Goal: Task Accomplishment & Management: Manage account settings

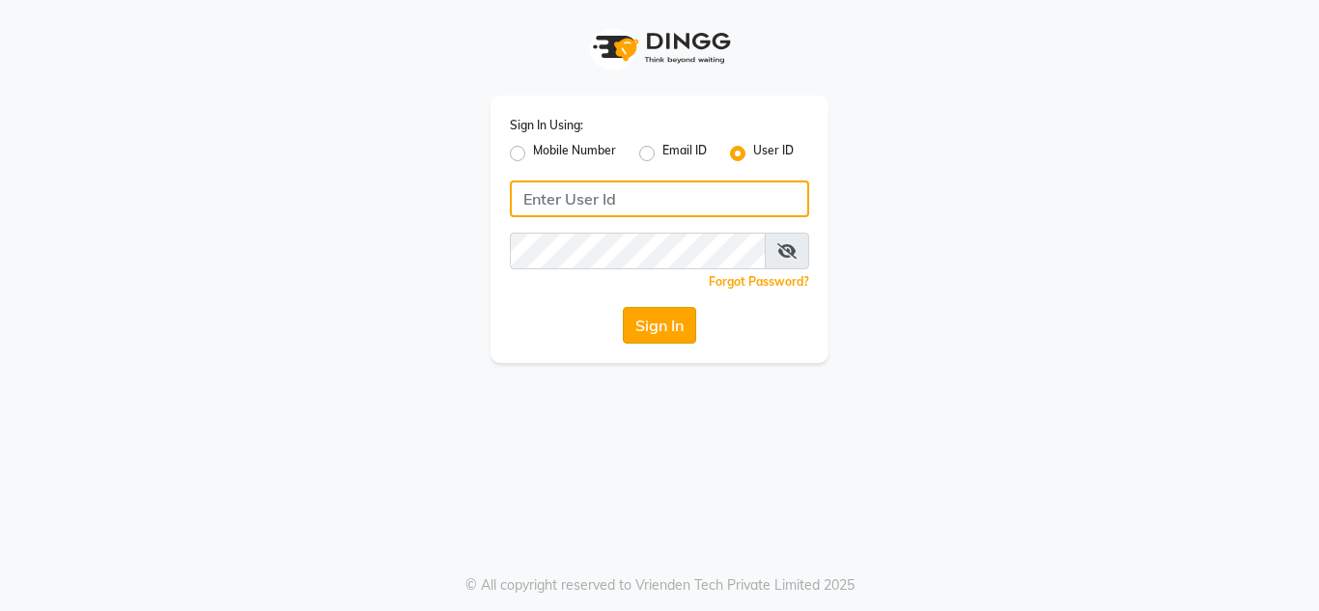
type input "hshairstudio"
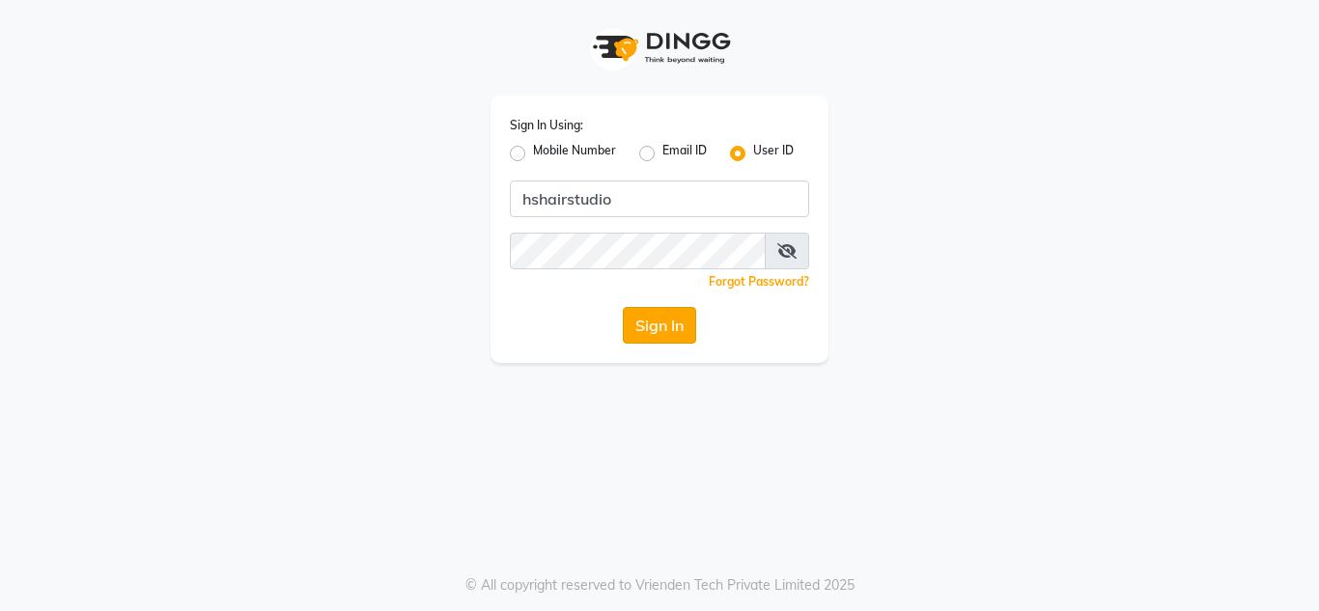
click at [657, 325] on button "Sign In" at bounding box center [659, 325] width 73 height 37
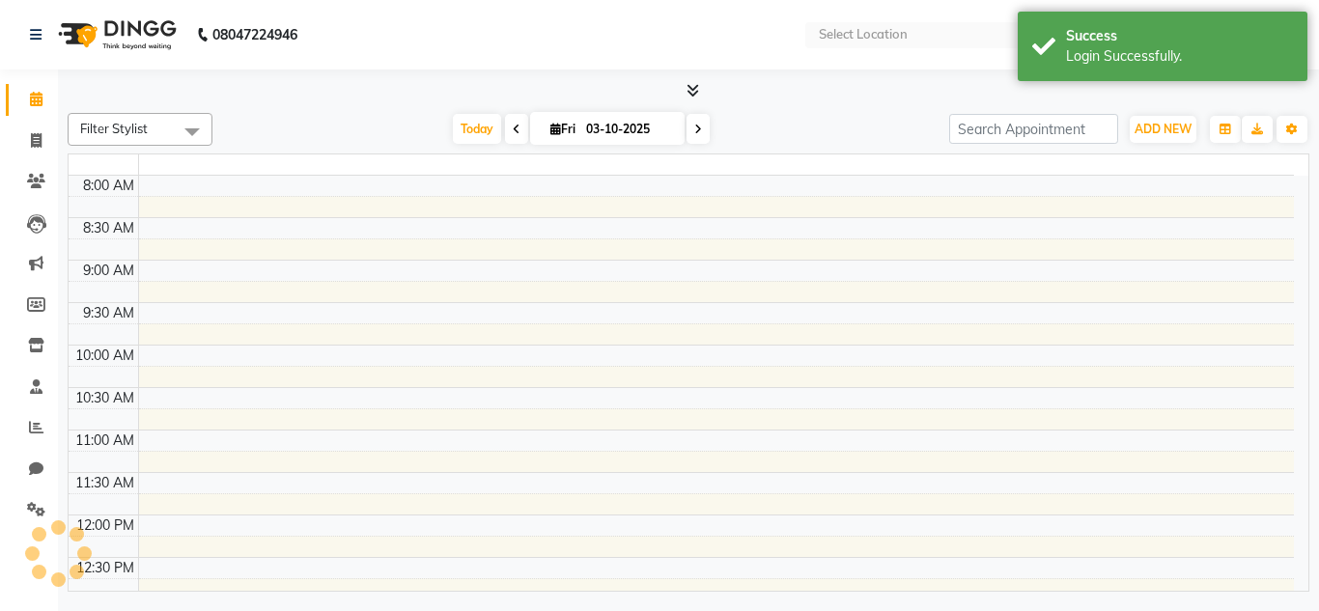
select select "en"
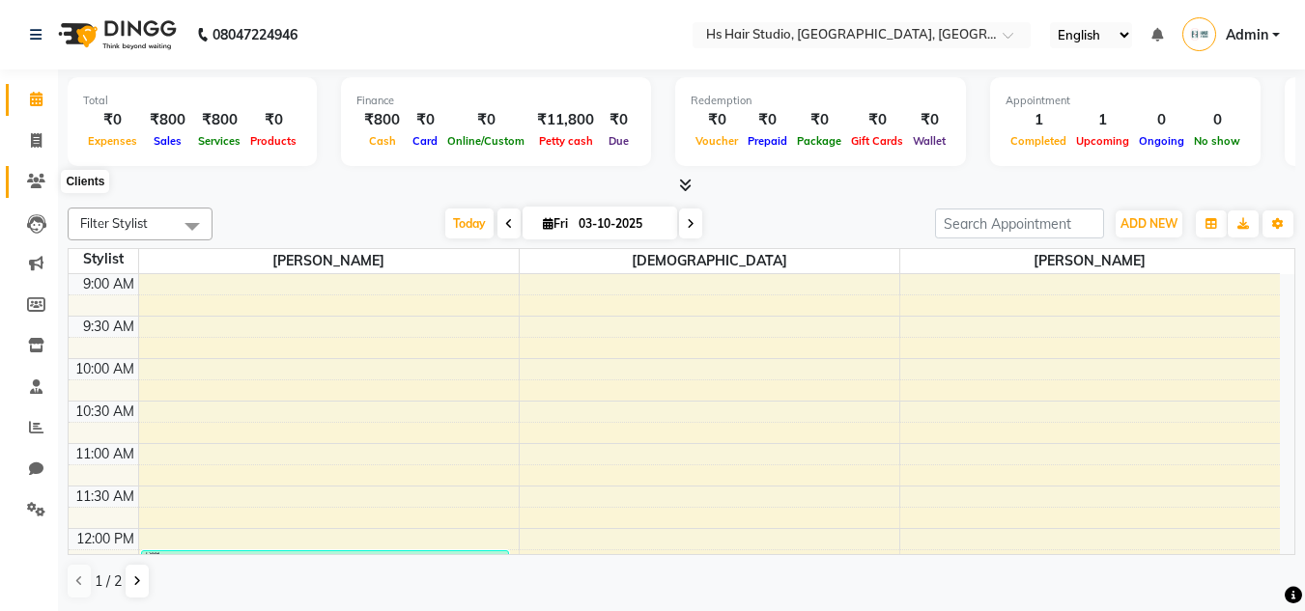
click at [35, 178] on icon at bounding box center [36, 181] width 18 height 14
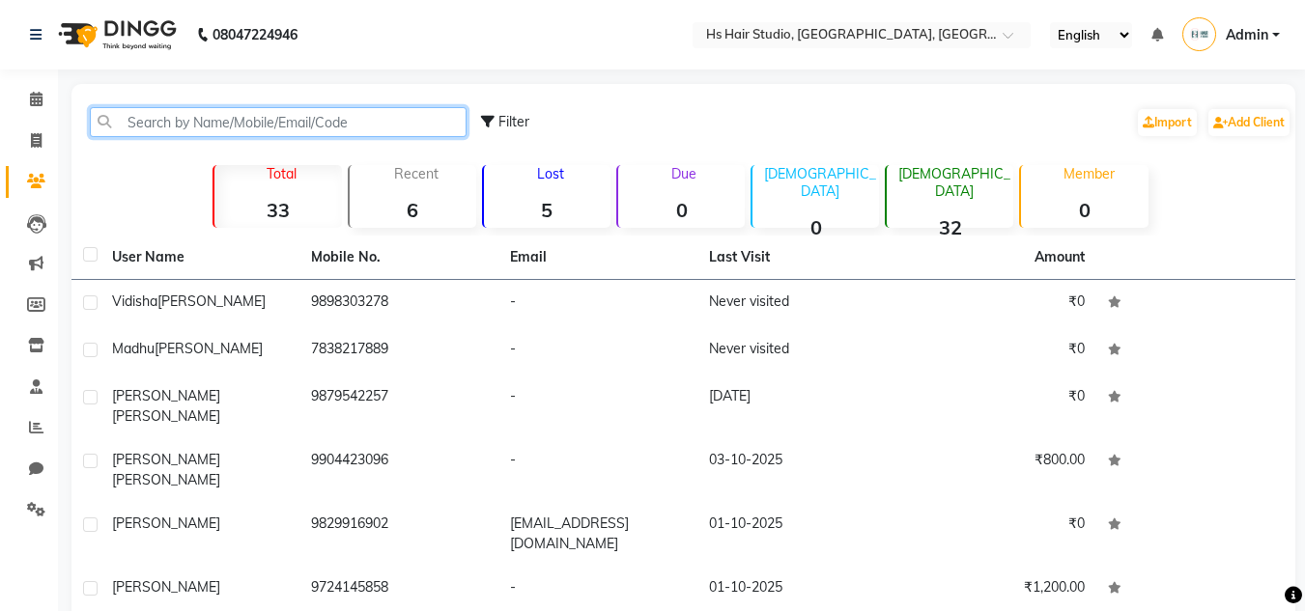
click at [231, 120] on input "text" at bounding box center [278, 122] width 377 height 30
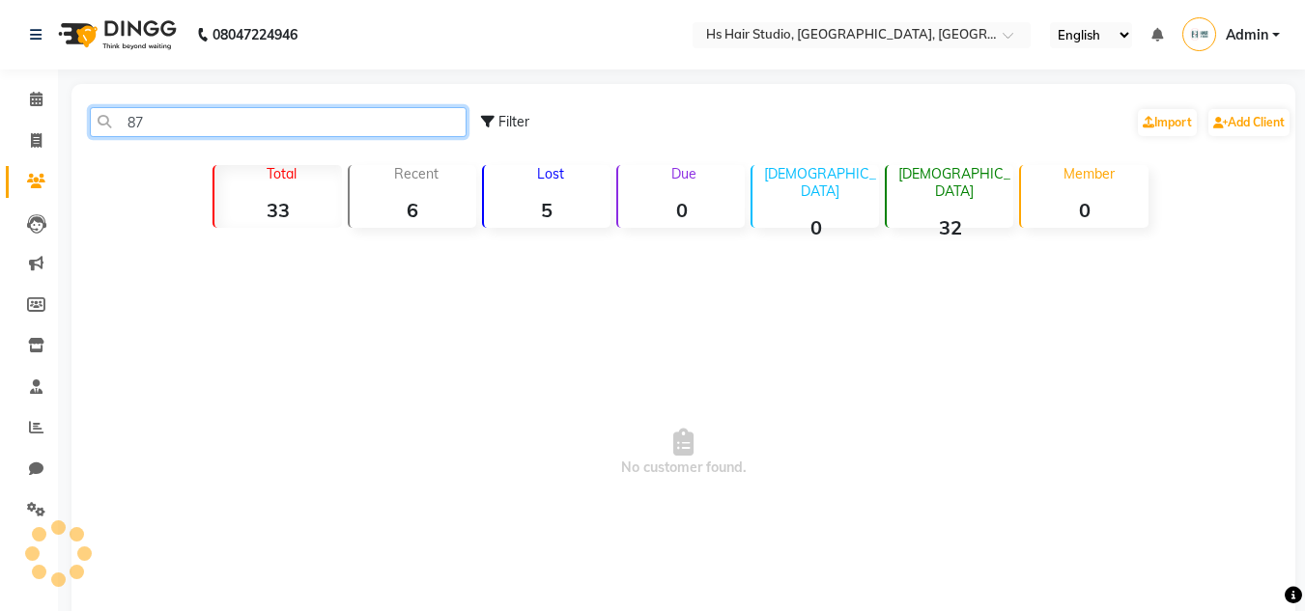
type input "8"
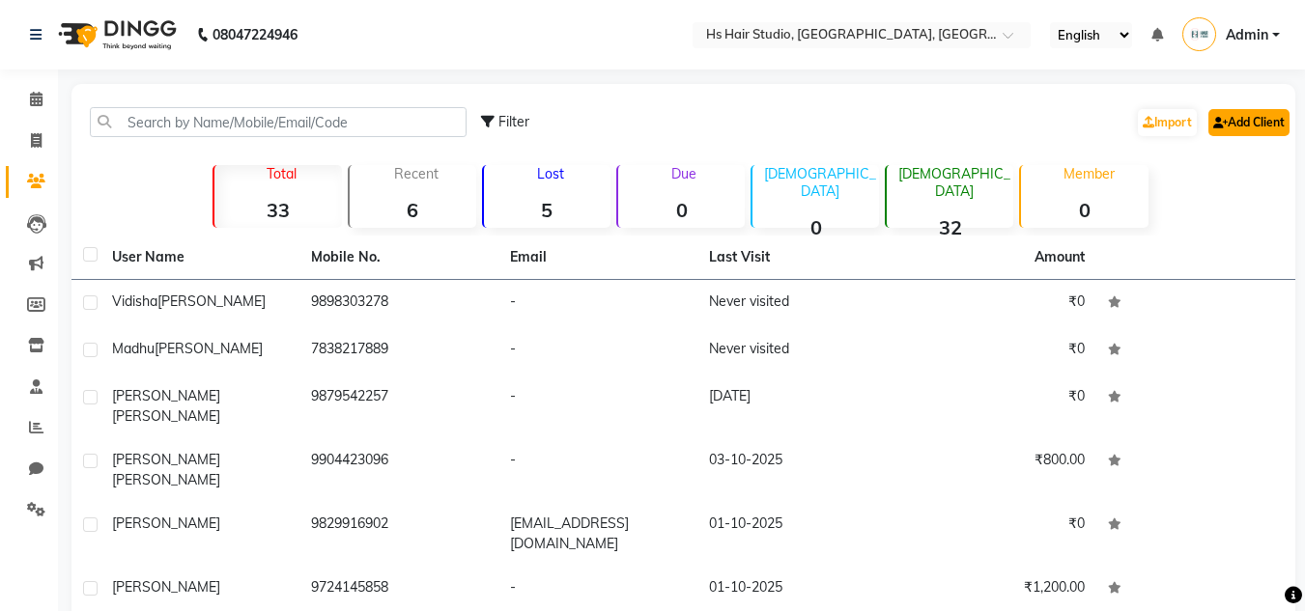
click at [1252, 123] on link "Add Client" at bounding box center [1248, 122] width 81 height 27
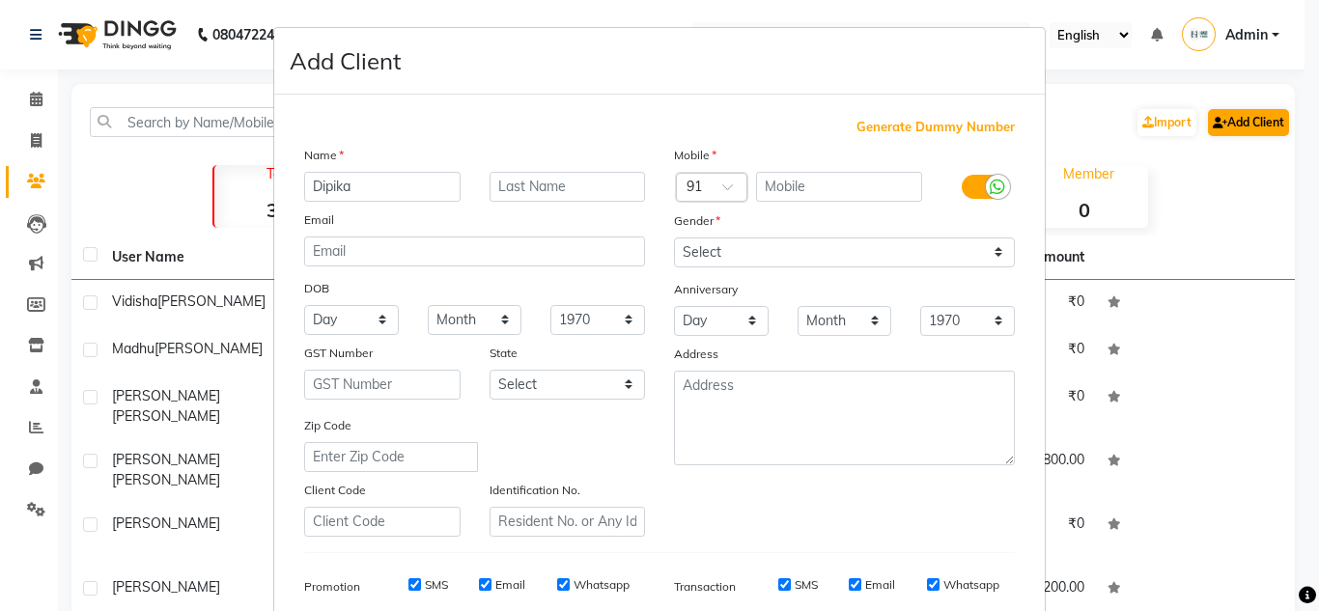
type input "Dipika"
type input "[PERSON_NAME]"
click at [818, 189] on input "text" at bounding box center [839, 187] width 167 height 30
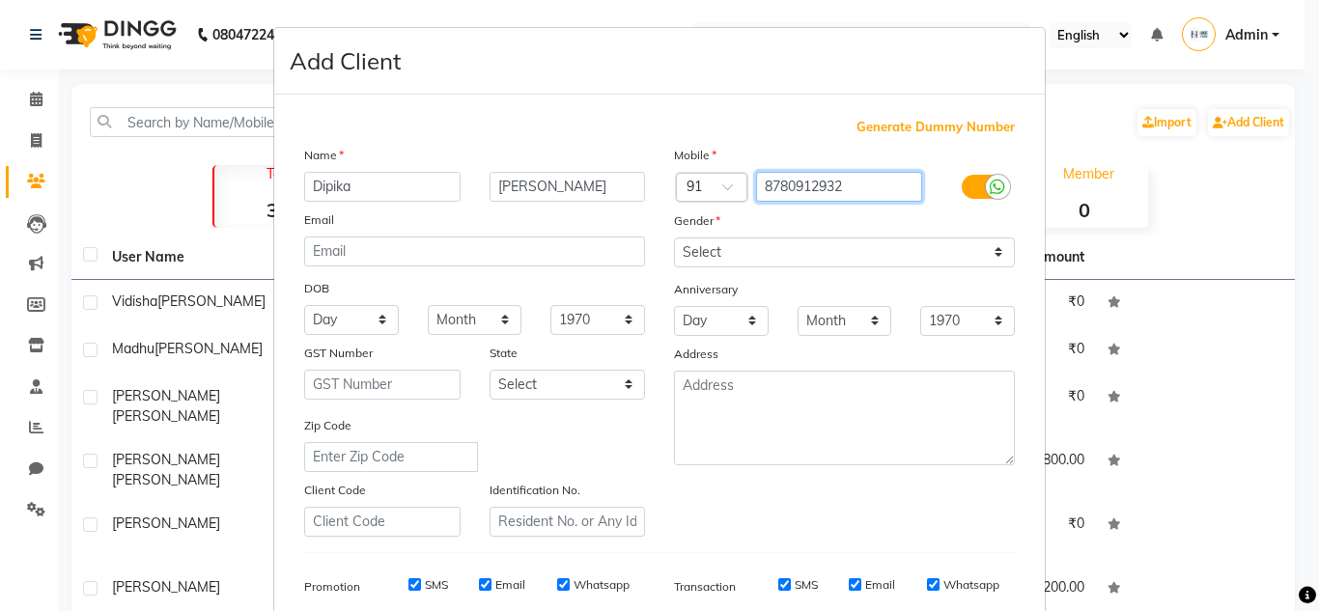
type input "8780912932"
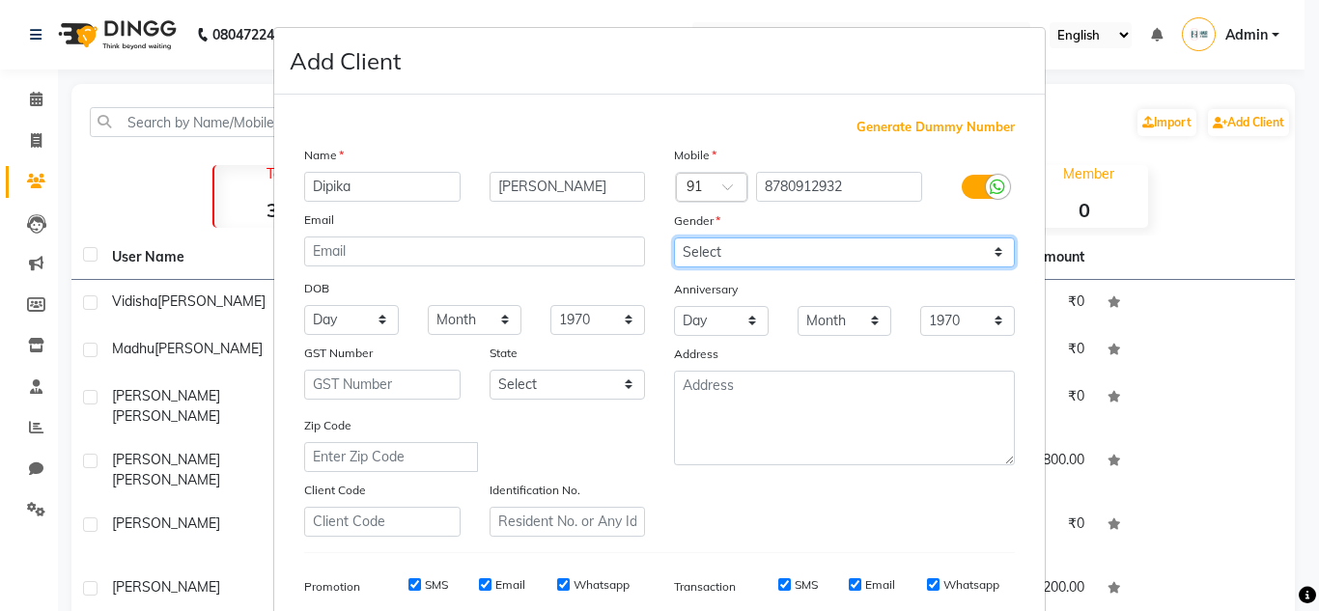
click at [956, 246] on select "Select [DEMOGRAPHIC_DATA] [DEMOGRAPHIC_DATA] Other Prefer Not To Say" at bounding box center [844, 253] width 341 height 30
select select "[DEMOGRAPHIC_DATA]"
click at [674, 238] on select "Select [DEMOGRAPHIC_DATA] [DEMOGRAPHIC_DATA] Other Prefer Not To Say" at bounding box center [844, 253] width 341 height 30
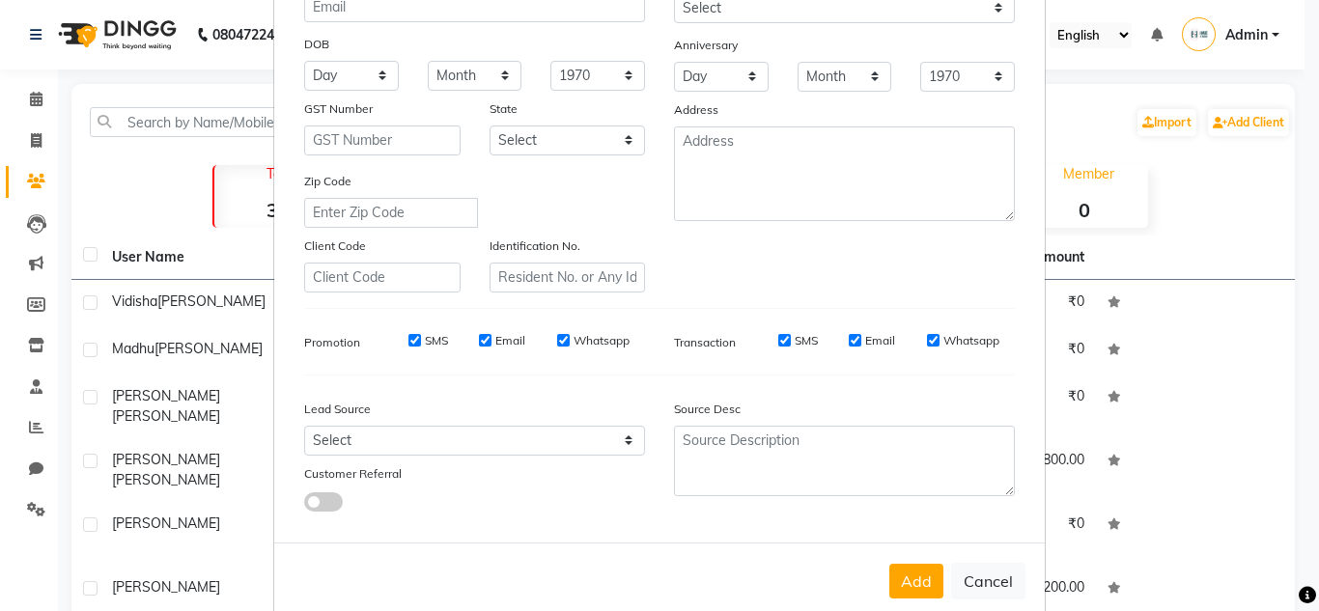
scroll to position [280, 0]
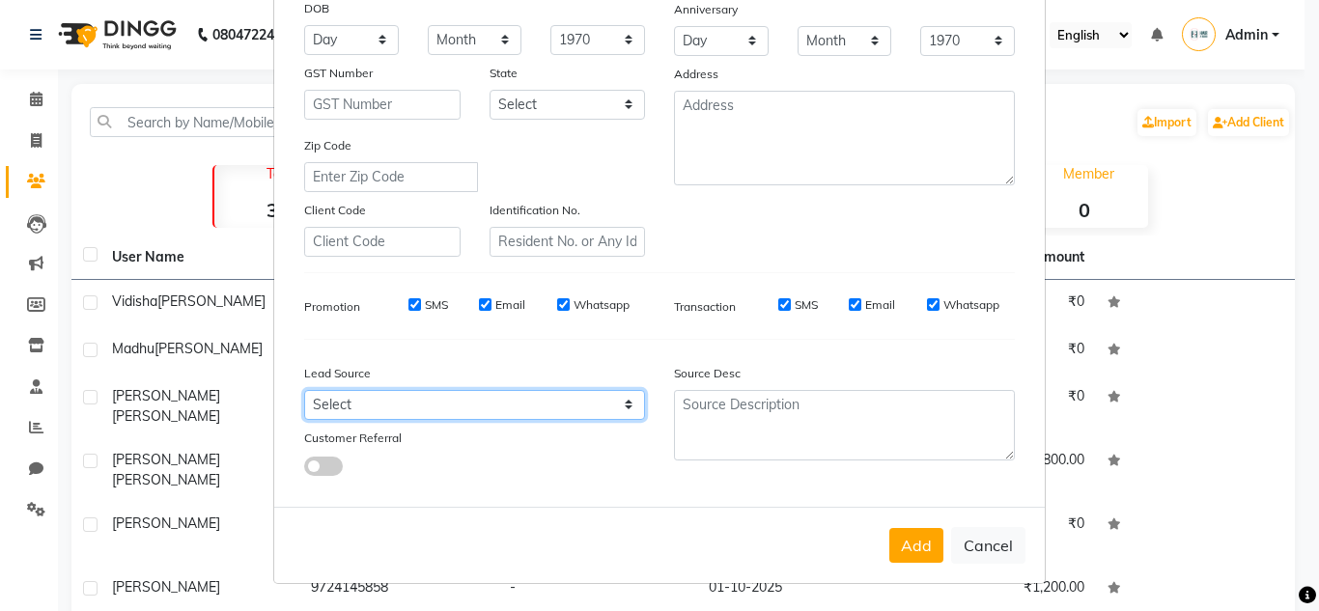
click at [534, 406] on select "Select Walk-in Referral Internet Friend Word of Mouth Advertisement Facebook Ju…" at bounding box center [474, 405] width 341 height 30
select select "57808"
click at [304, 390] on select "Select Walk-in Referral Internet Friend Word of Mouth Advertisement Facebook Ju…" at bounding box center [474, 405] width 341 height 30
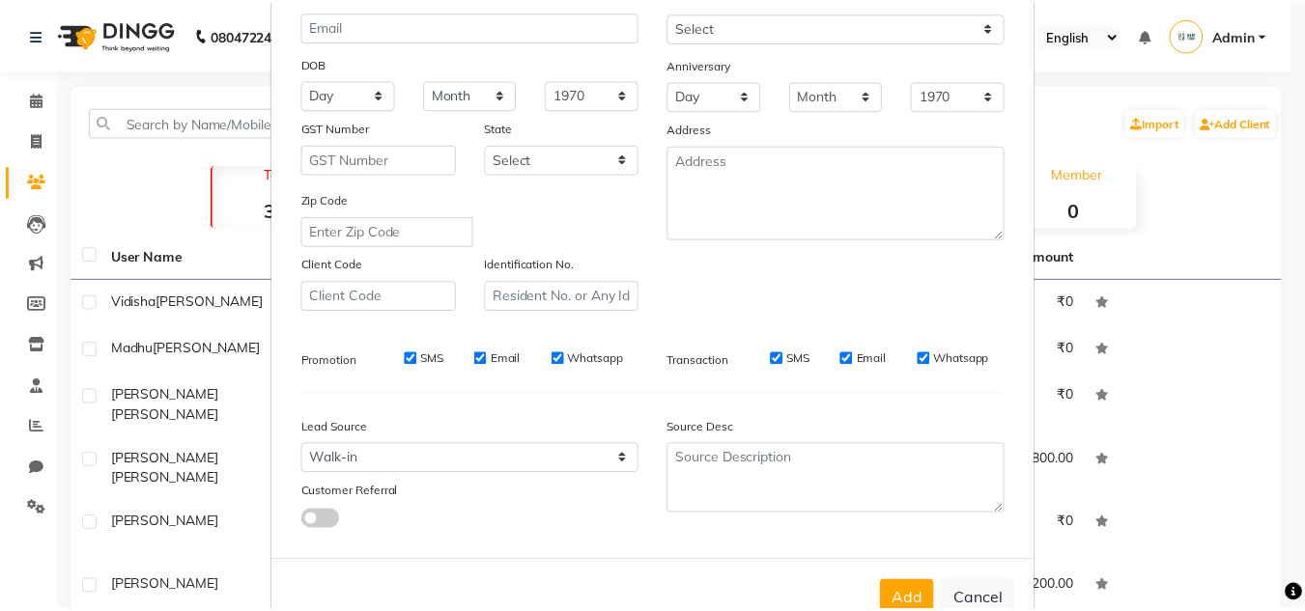
scroll to position [272, 0]
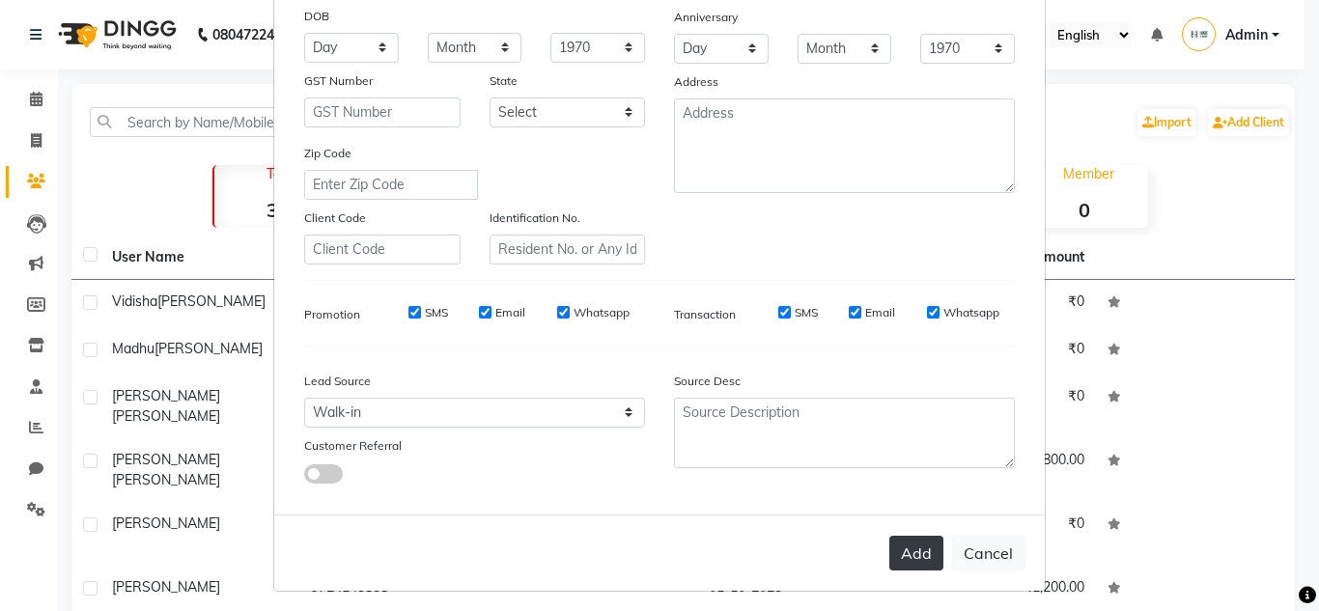
click at [900, 557] on button "Add" at bounding box center [917, 553] width 54 height 35
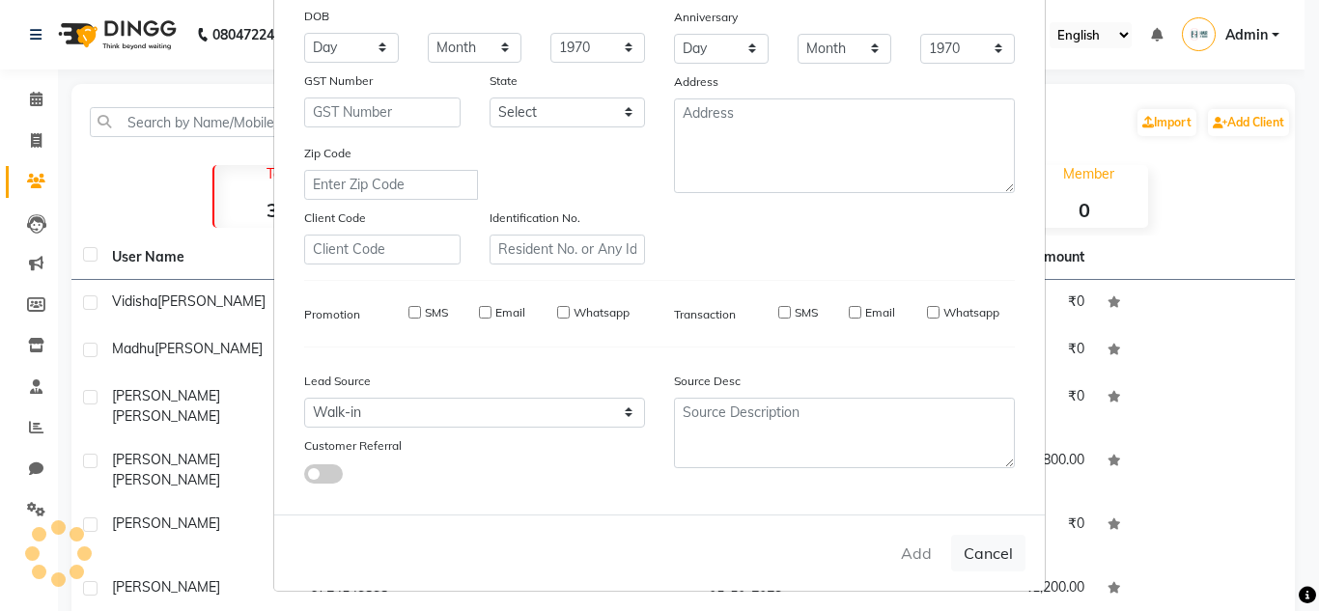
select select
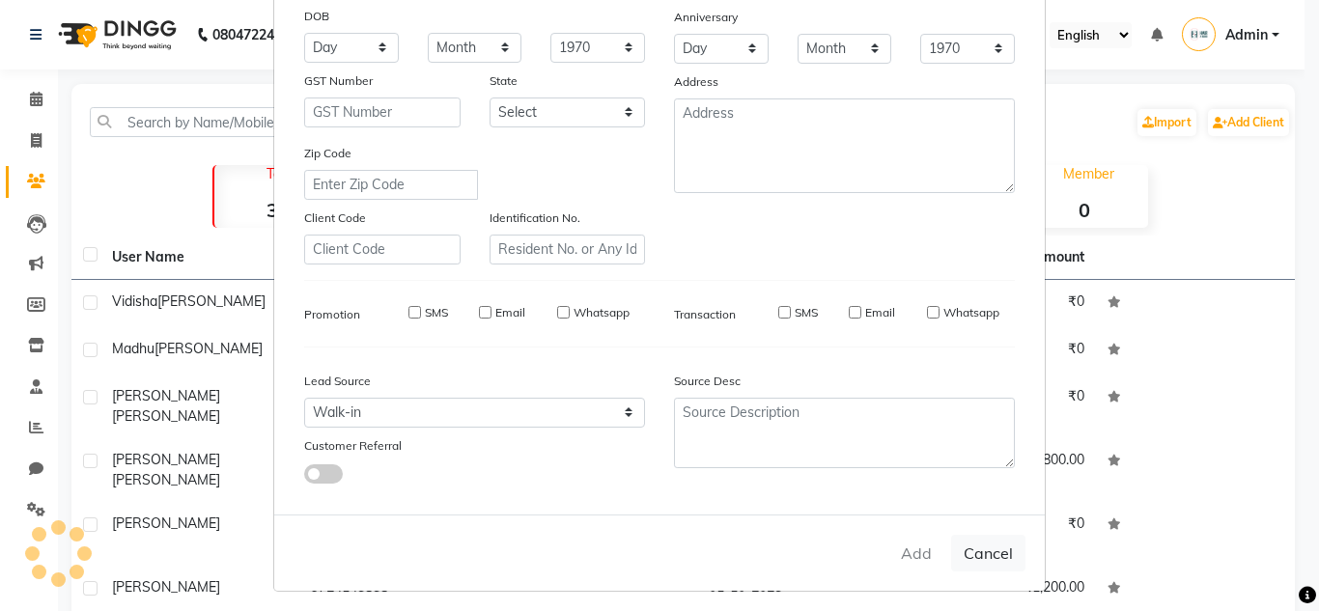
select select
checkbox input "false"
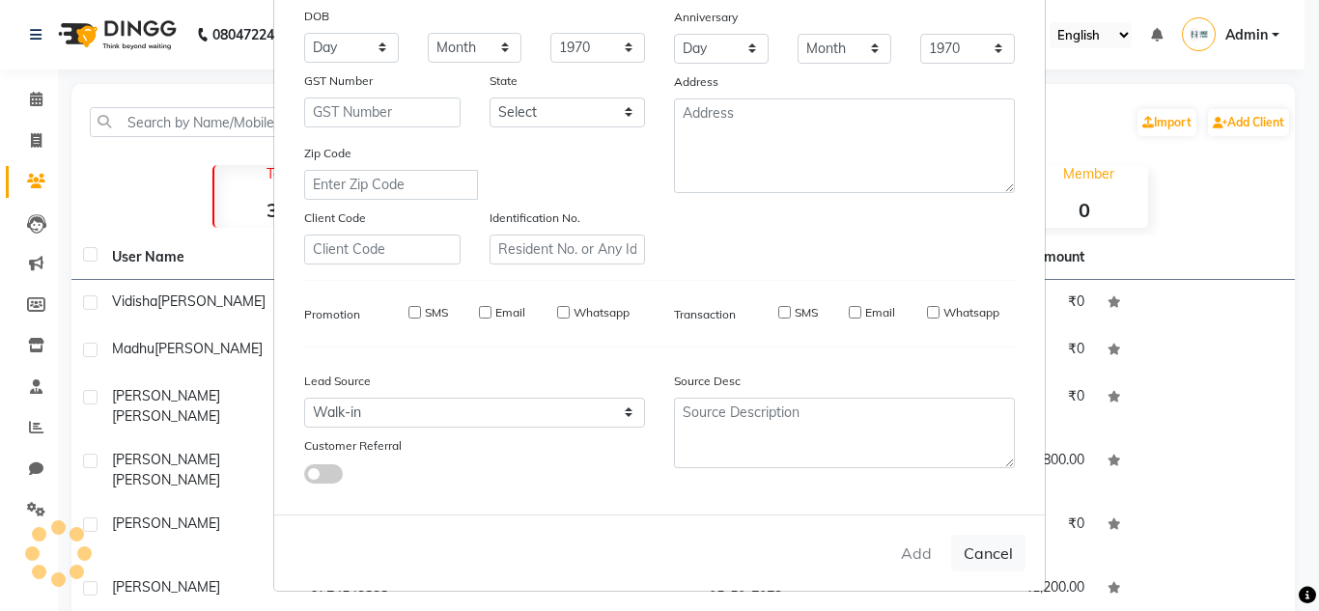
checkbox input "false"
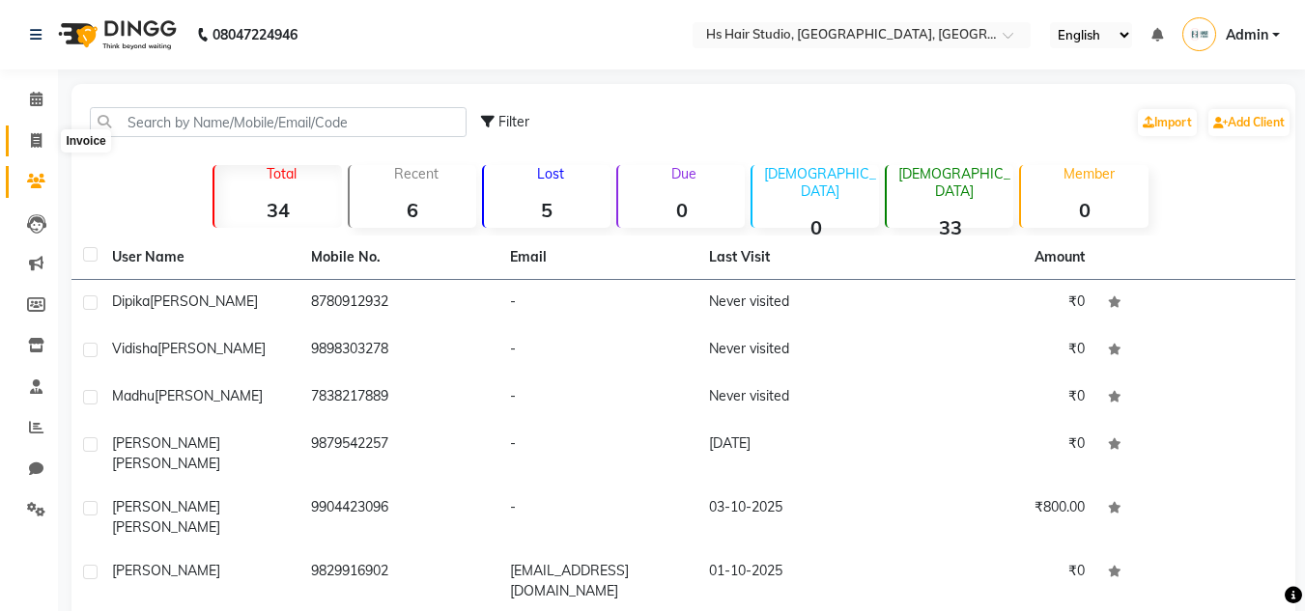
click at [31, 137] on icon at bounding box center [36, 140] width 11 height 14
select select "service"
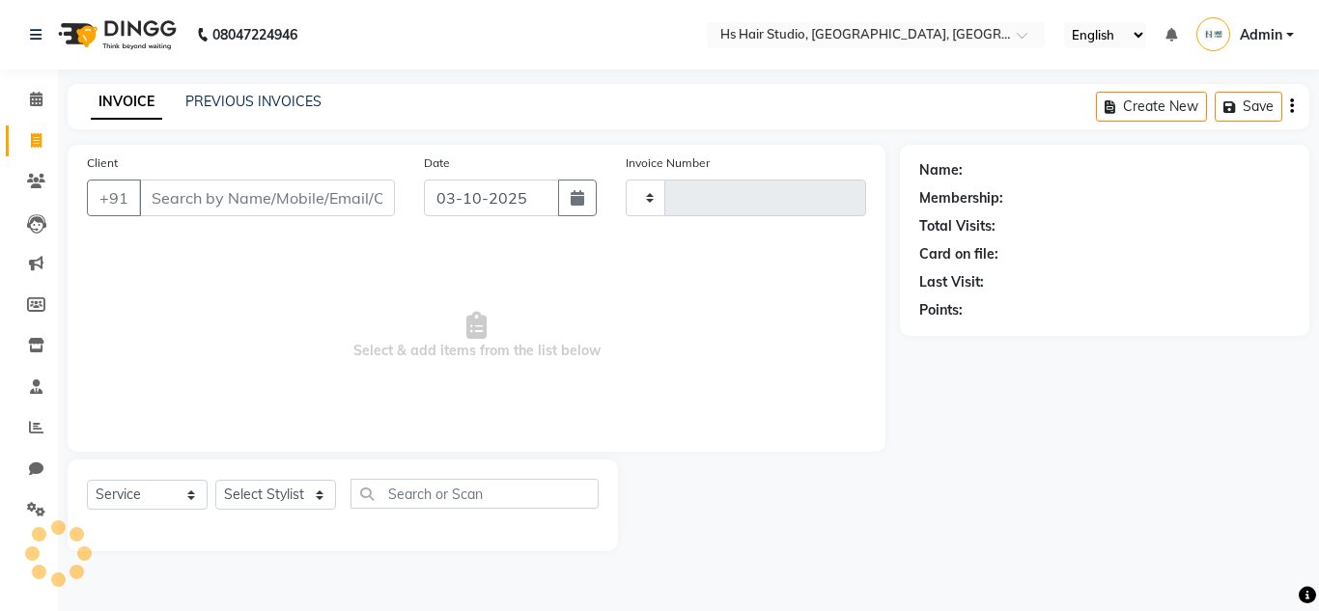
type input "0008"
select select "9121"
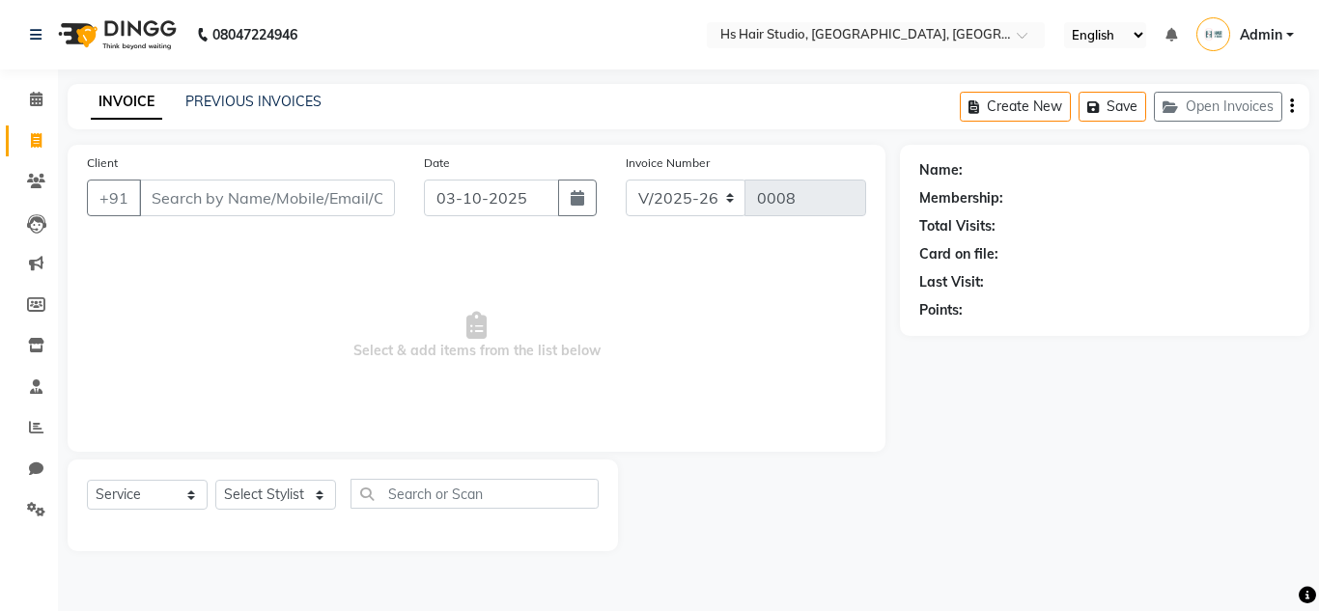
click at [277, 201] on input "Client" at bounding box center [267, 198] width 256 height 37
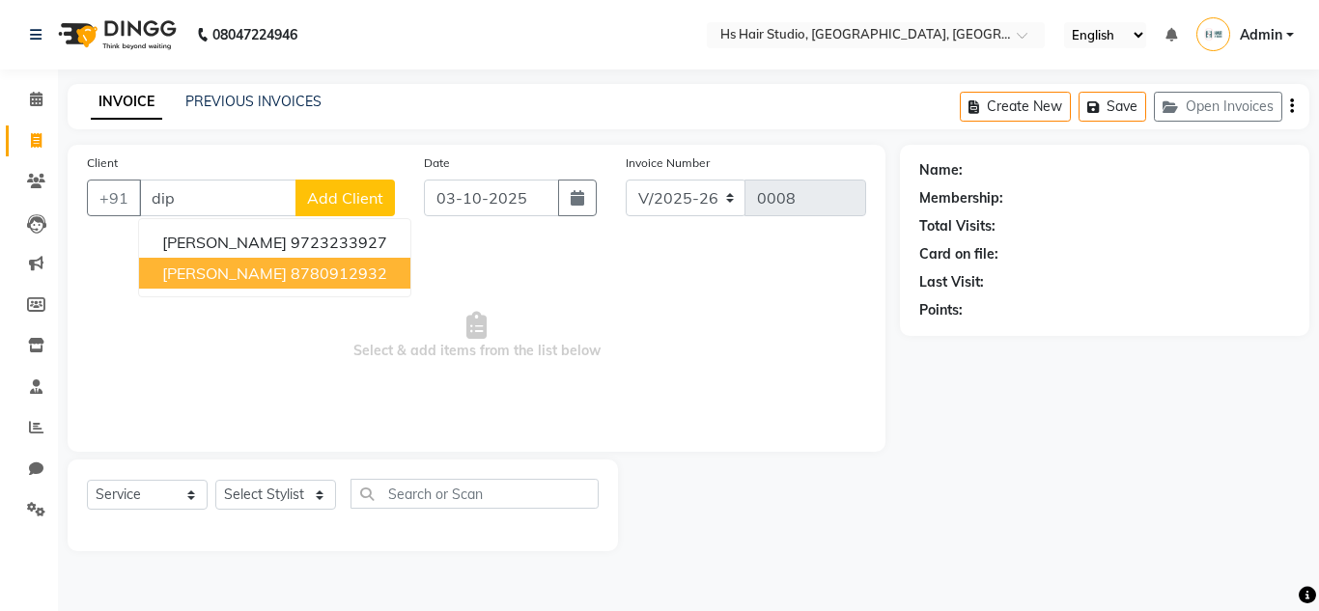
click at [319, 270] on ngb-highlight "8780912932" at bounding box center [339, 273] width 97 height 19
type input "8780912932"
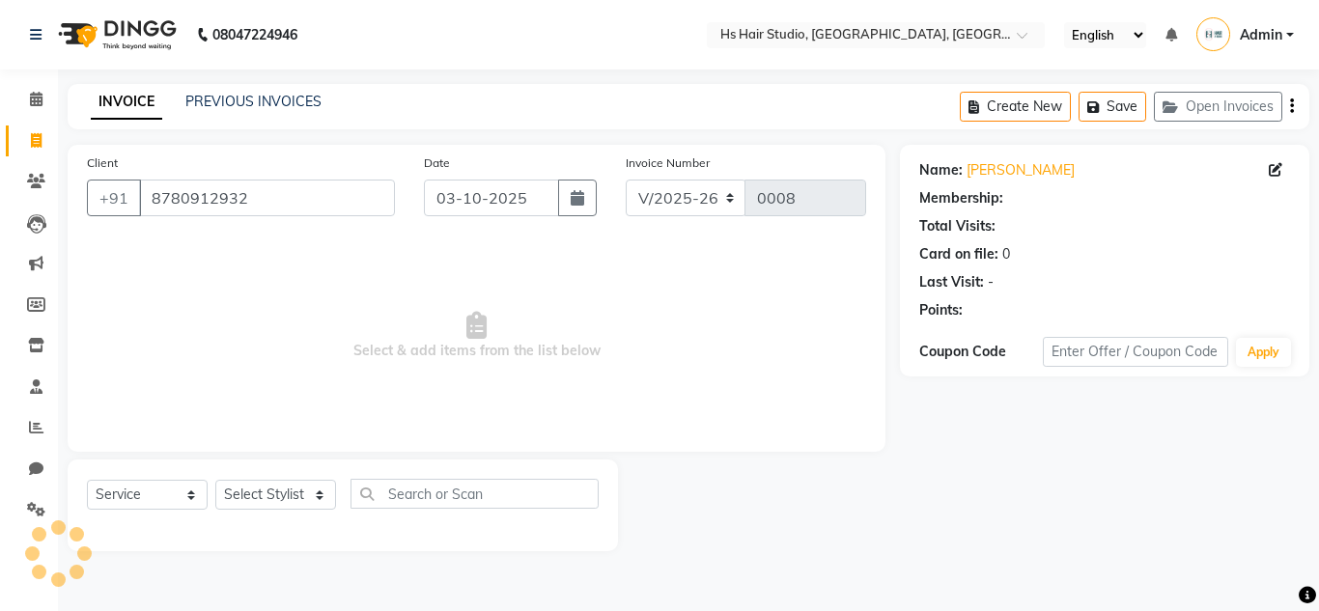
select select "1: Object"
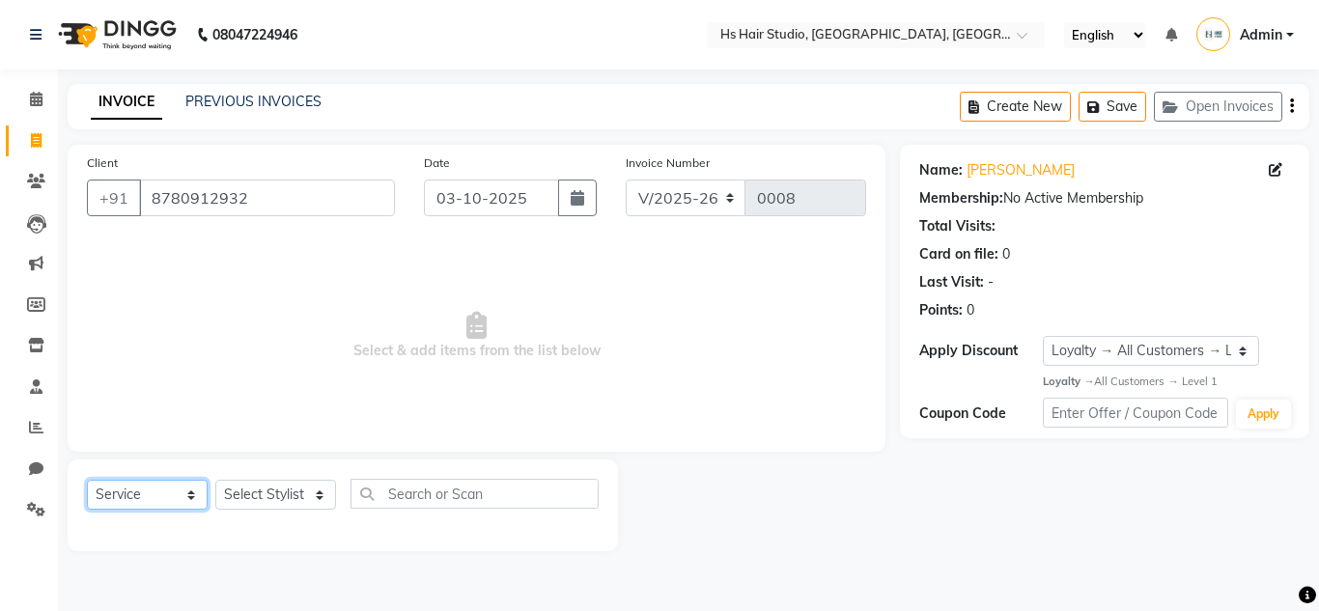
click at [176, 495] on select "Select Service Product Membership Package Voucher Prepaid Gift Card" at bounding box center [147, 495] width 121 height 30
click at [287, 498] on select "Select Stylist [PERSON_NAME] [PERSON_NAME] [PERSON_NAME] Reception" at bounding box center [275, 495] width 121 height 30
select select "93139"
click at [215, 480] on select "Select Stylist [PERSON_NAME] [PERSON_NAME] [PERSON_NAME] Reception" at bounding box center [275, 495] width 121 height 30
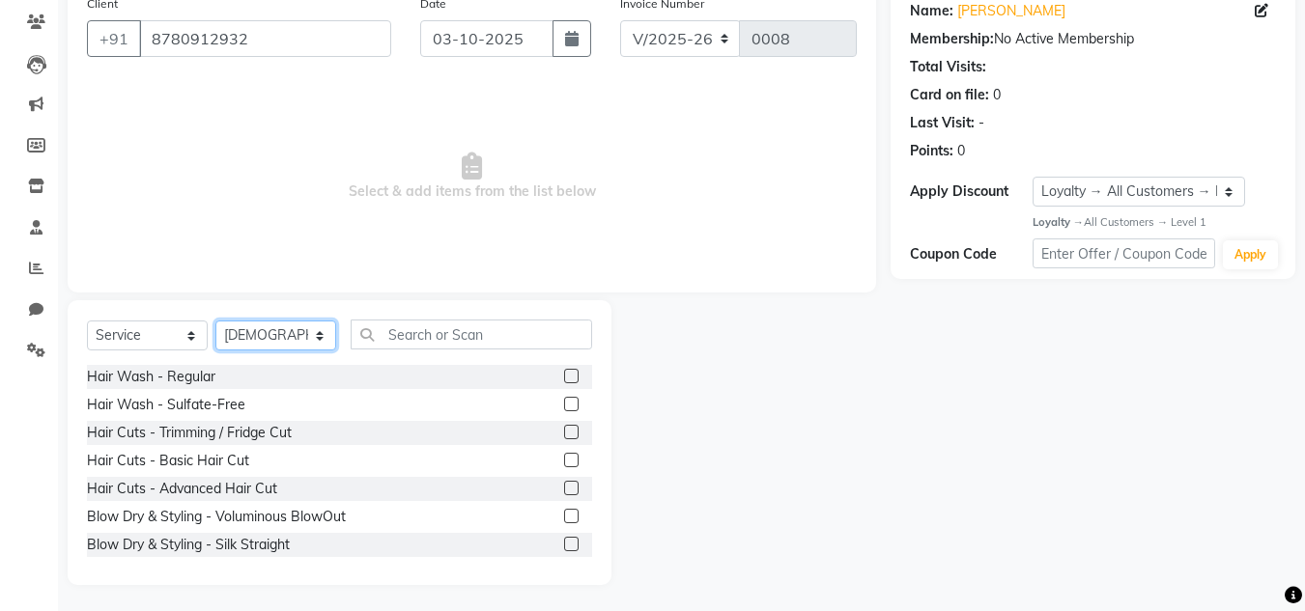
scroll to position [162, 0]
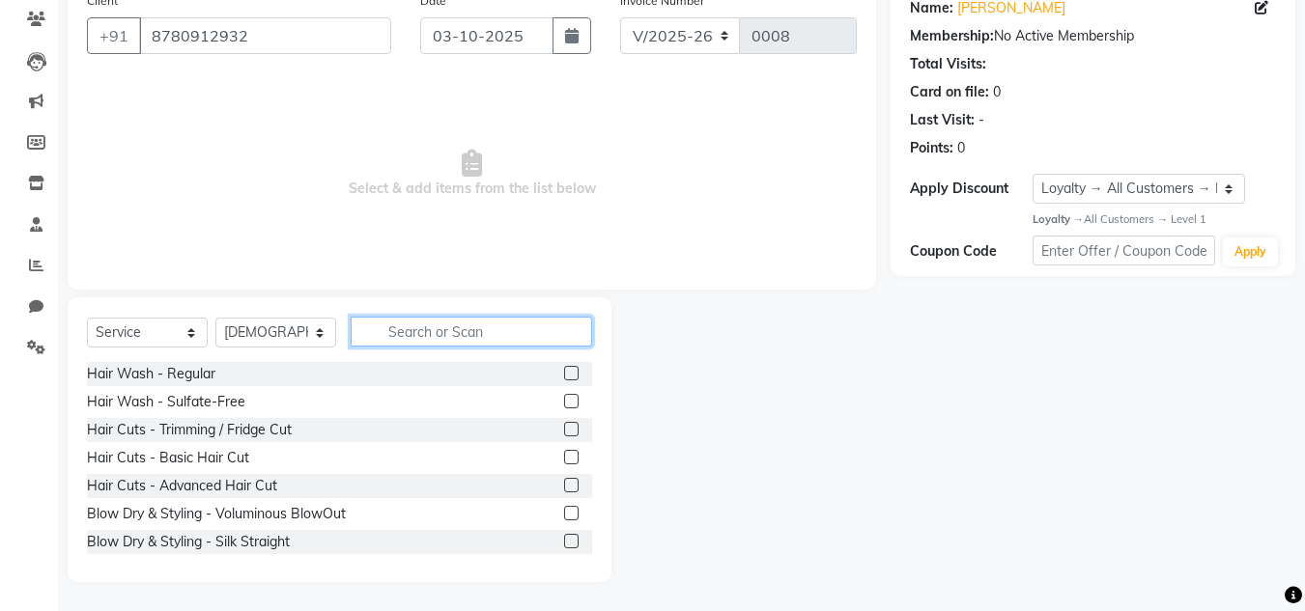
click at [461, 335] on input "text" at bounding box center [471, 332] width 241 height 30
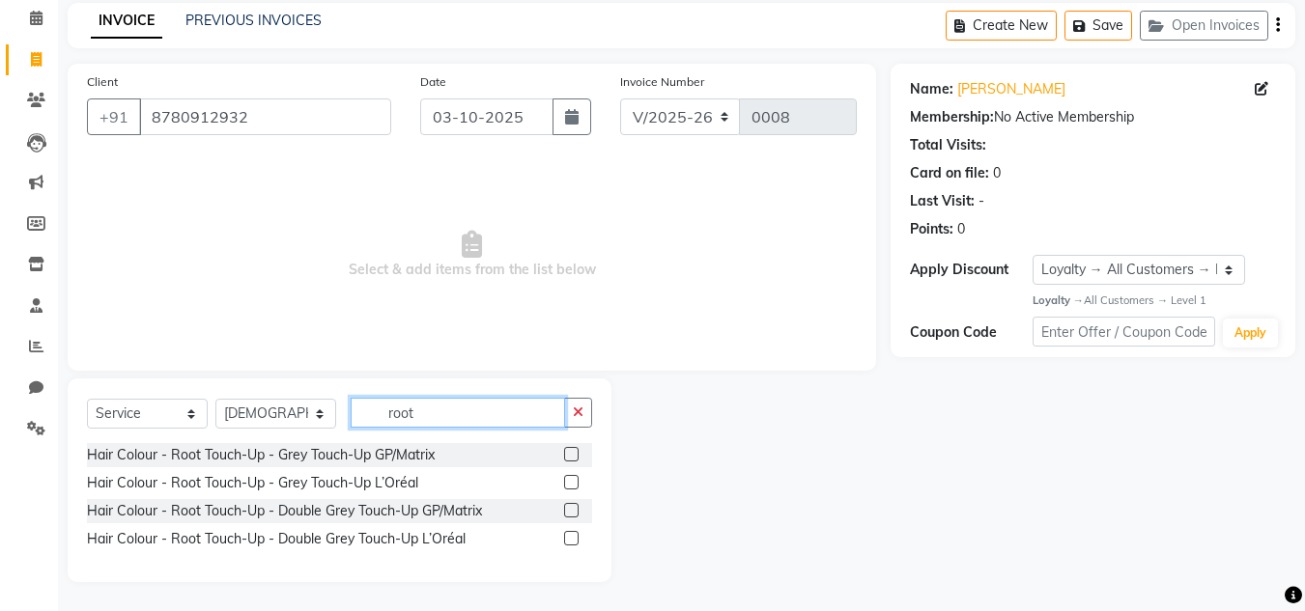
type input "root"
click at [574, 486] on label at bounding box center [571, 482] width 14 height 14
click at [574, 486] on input "checkbox" at bounding box center [570, 483] width 13 height 13
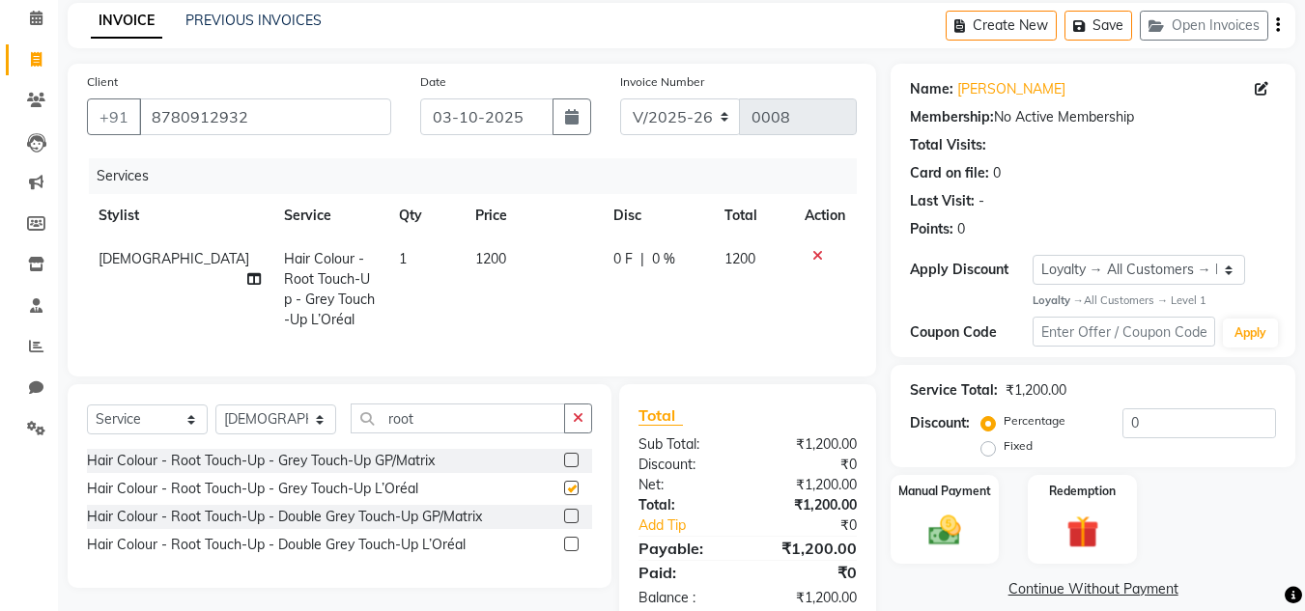
checkbox input "false"
click at [583, 425] on icon "button" at bounding box center [578, 418] width 11 height 14
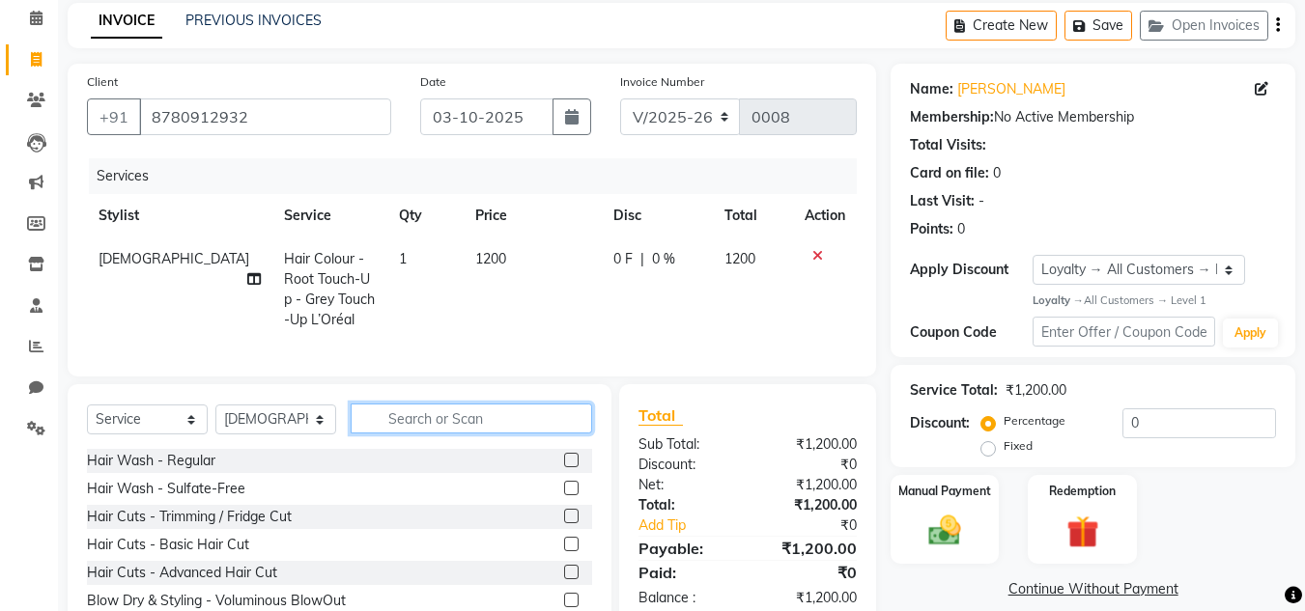
click at [479, 432] on input "text" at bounding box center [471, 419] width 241 height 30
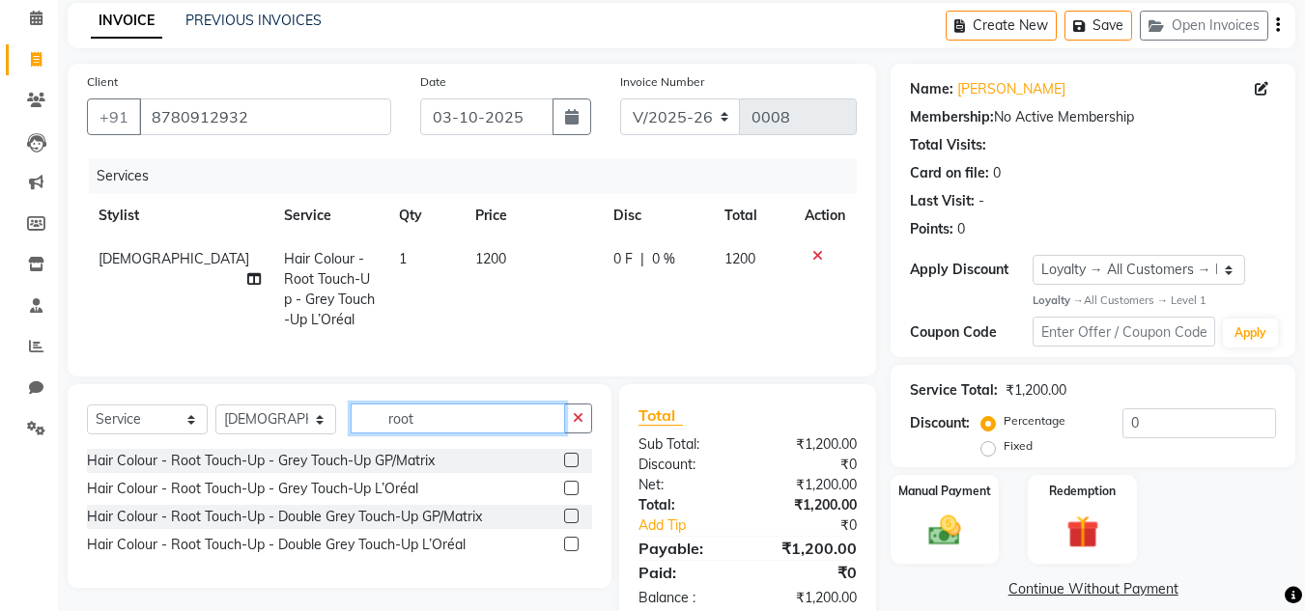
type input "root"
click at [573, 467] on label at bounding box center [571, 460] width 14 height 14
click at [573, 467] on input "checkbox" at bounding box center [570, 461] width 13 height 13
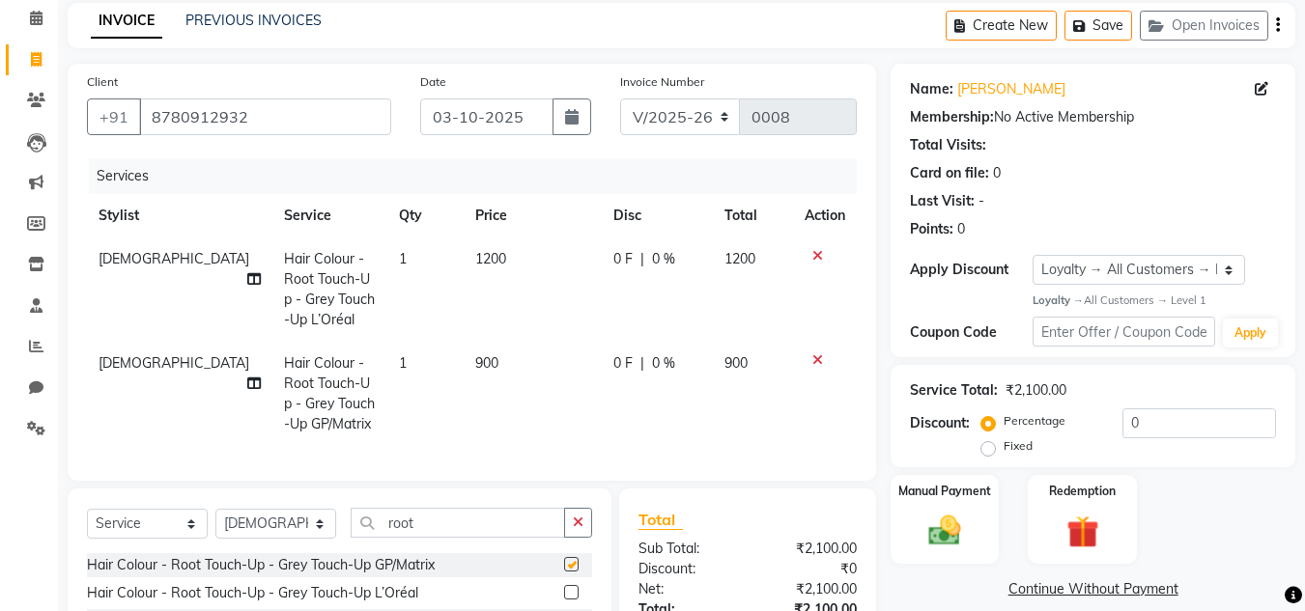
checkbox input "false"
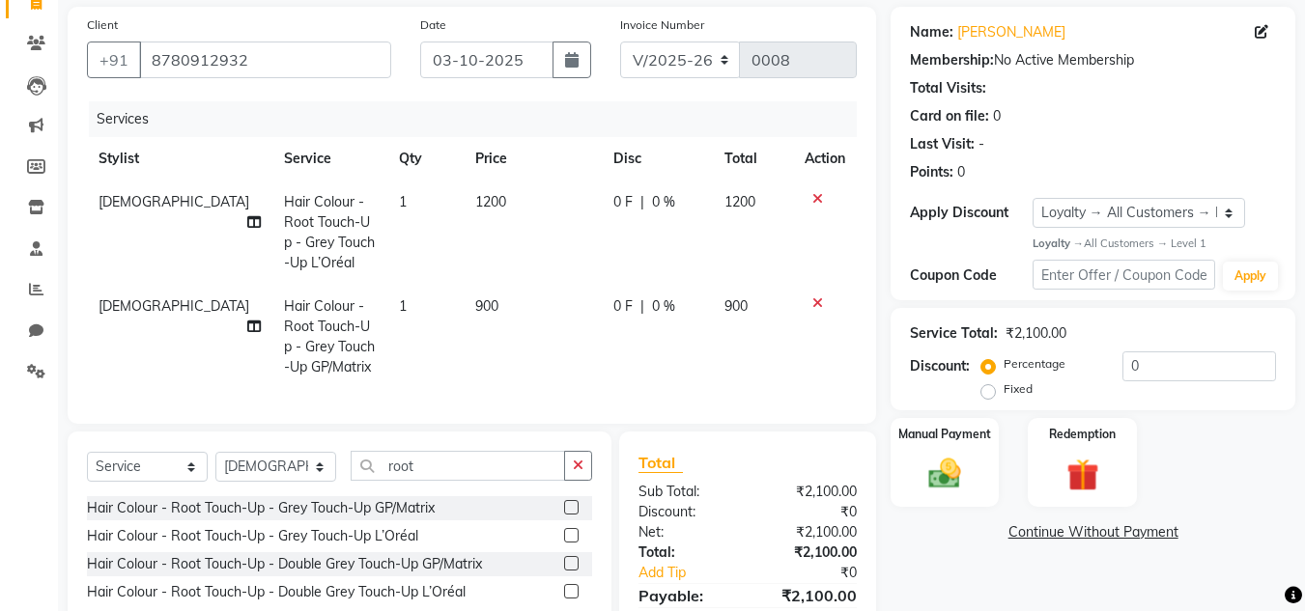
scroll to position [245, 0]
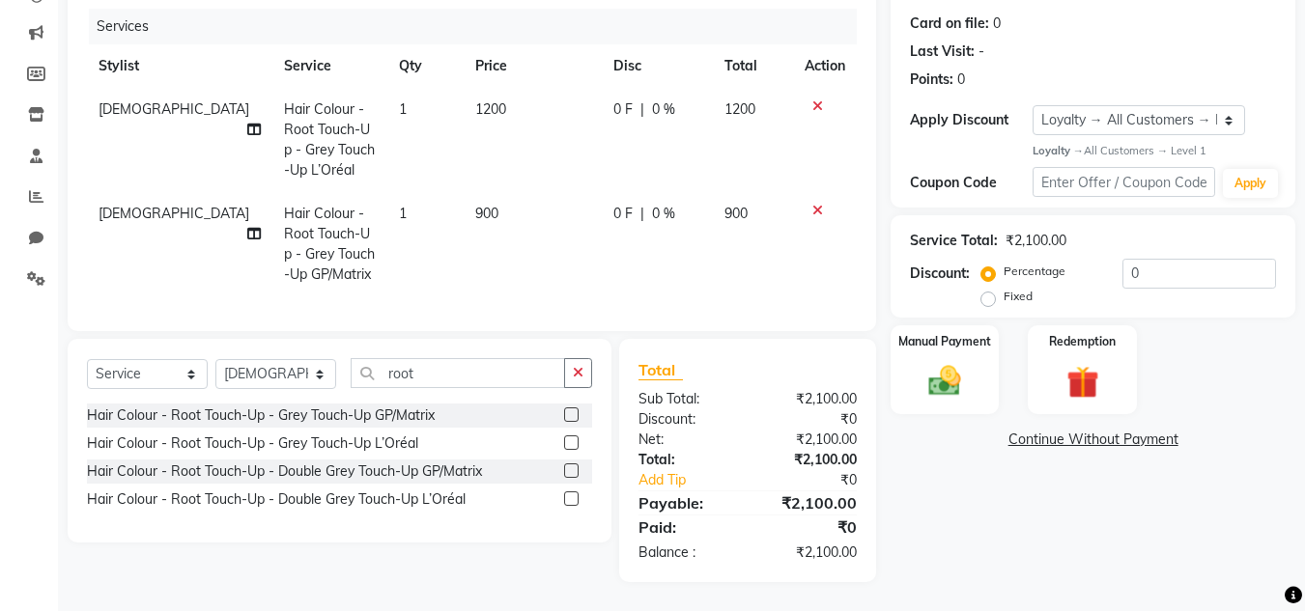
click at [814, 99] on icon at bounding box center [817, 106] width 11 height 14
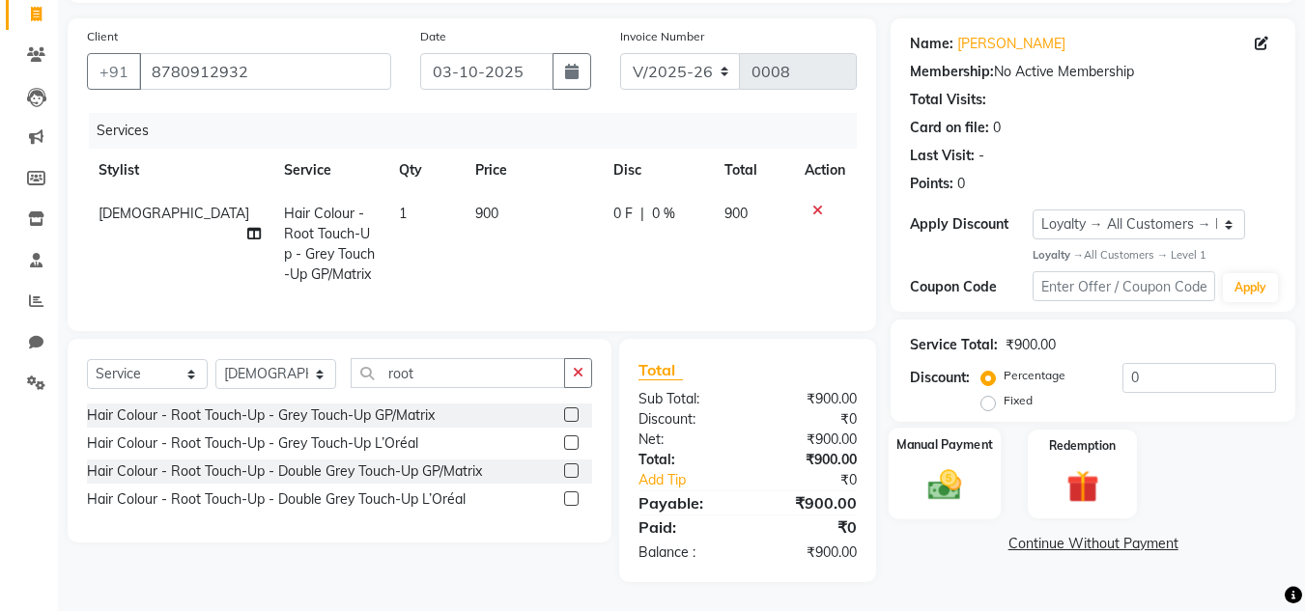
click at [939, 467] on img at bounding box center [945, 486] width 54 height 39
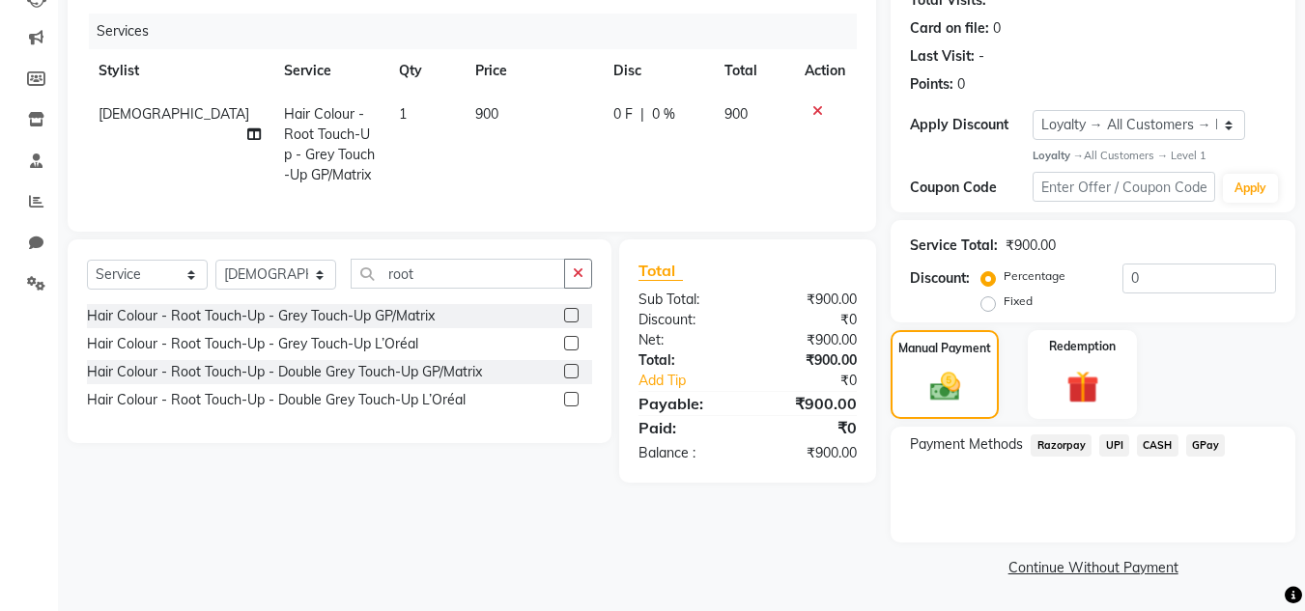
click at [1160, 444] on span "CASH" at bounding box center [1158, 446] width 42 height 22
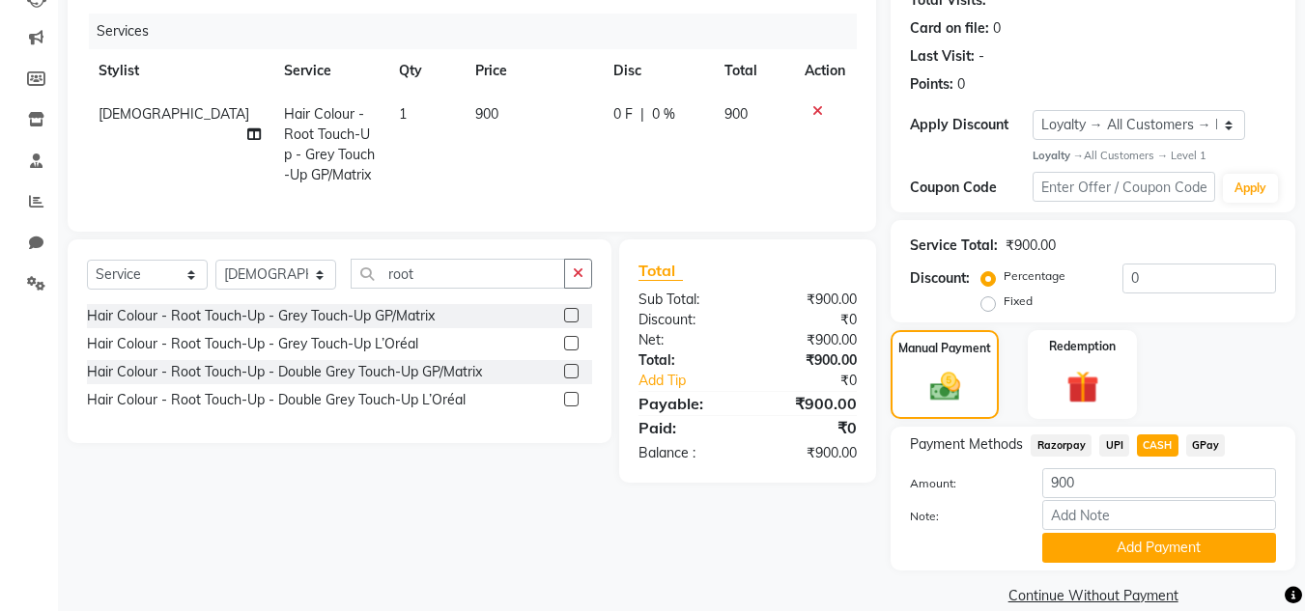
scroll to position [245, 0]
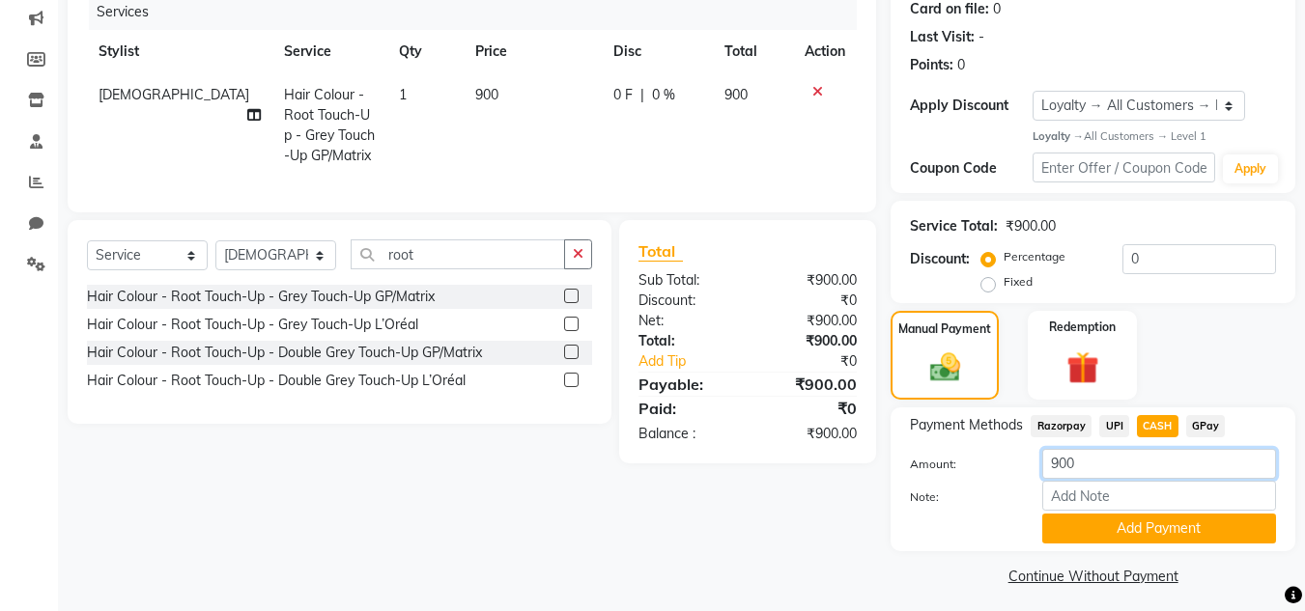
click at [1109, 468] on input "900" at bounding box center [1159, 464] width 234 height 30
type input "9"
type input "500"
click at [1187, 533] on button "Add Payment" at bounding box center [1159, 529] width 234 height 30
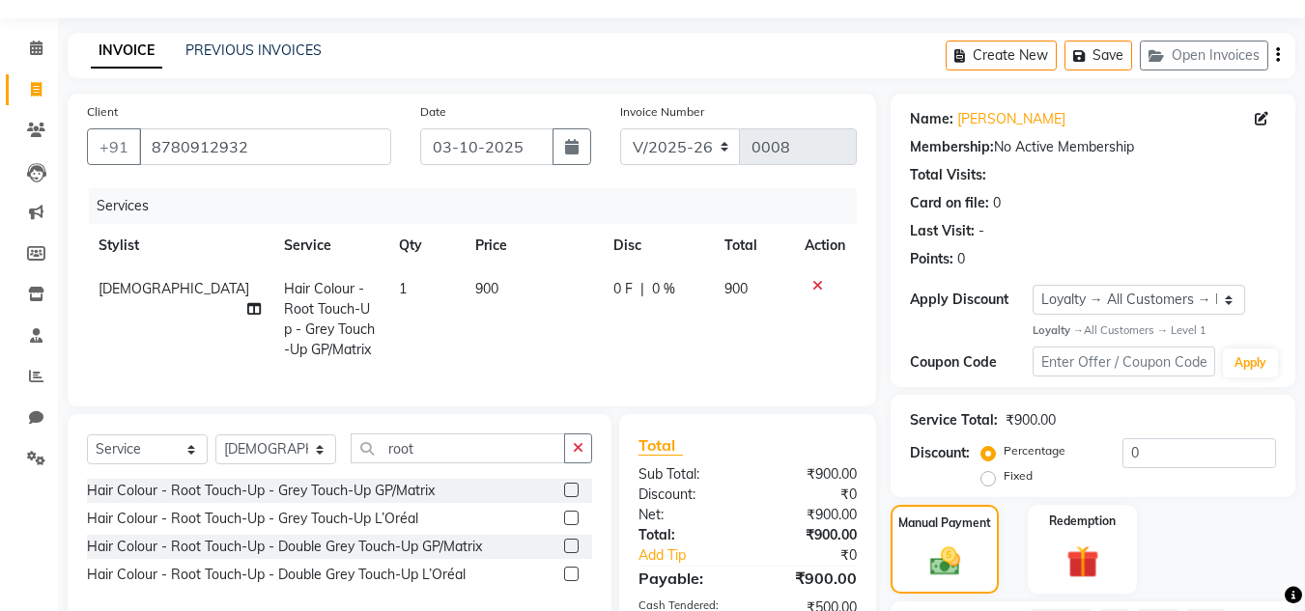
scroll to position [54, 0]
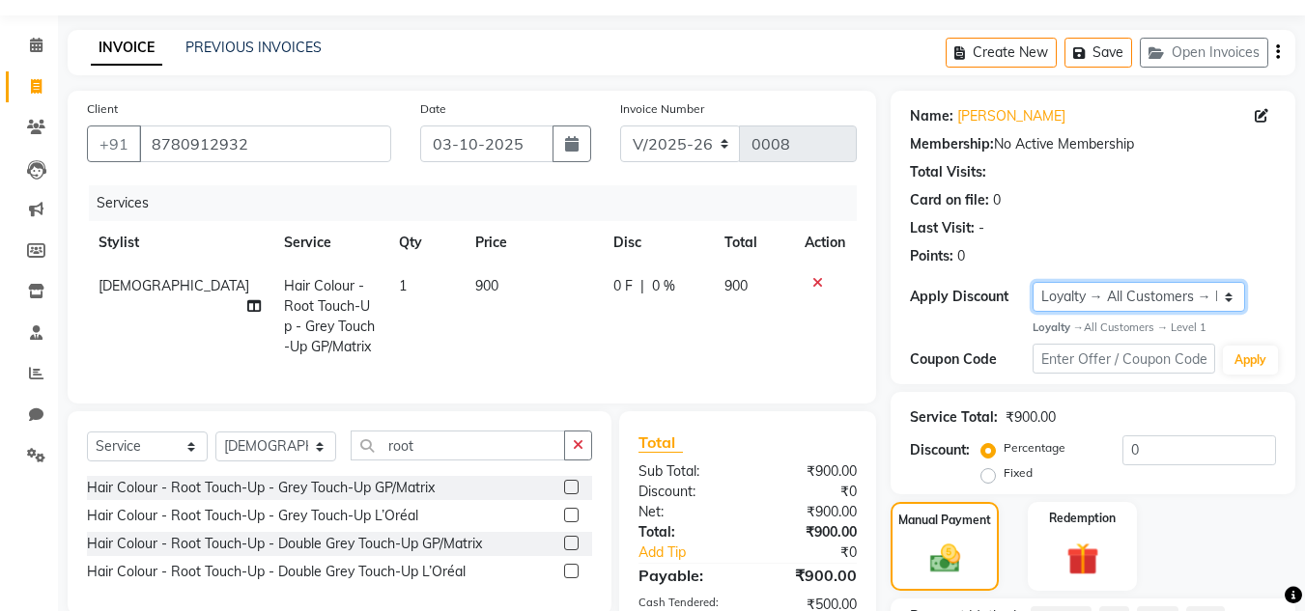
click at [1226, 298] on select "Select Loyalty → All Customers → Level 1" at bounding box center [1139, 297] width 213 height 30
click at [1285, 302] on div "Name: [PERSON_NAME] Membership: No Active Membership Total Visits: Card on file…" at bounding box center [1093, 238] width 405 height 294
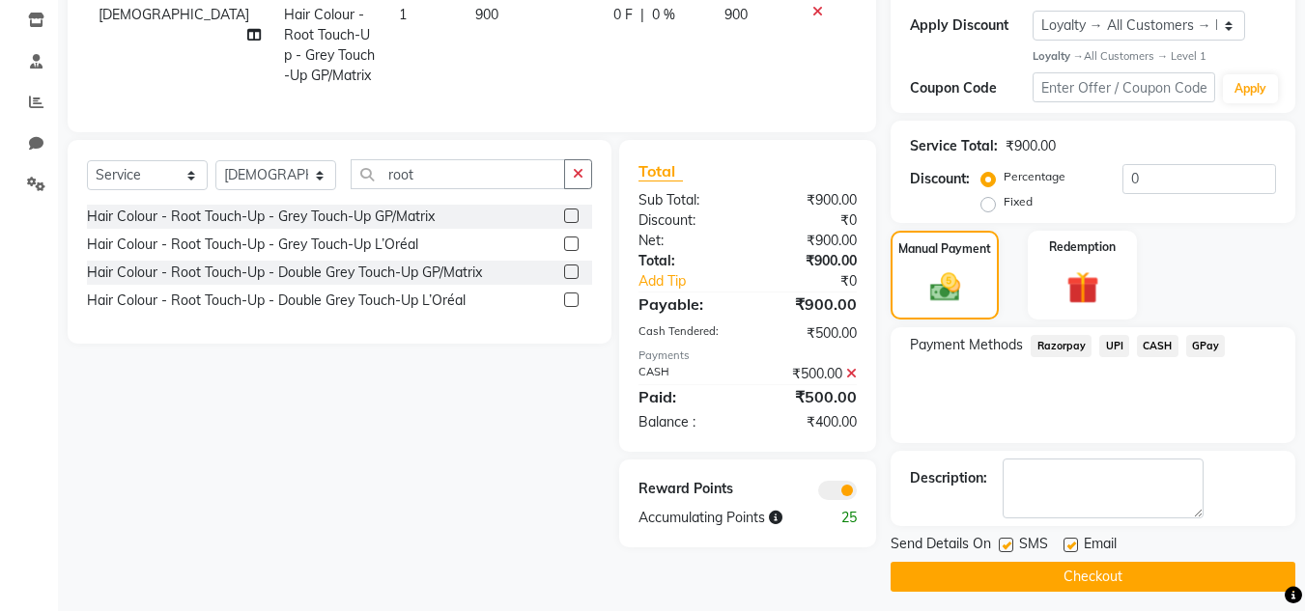
scroll to position [335, 0]
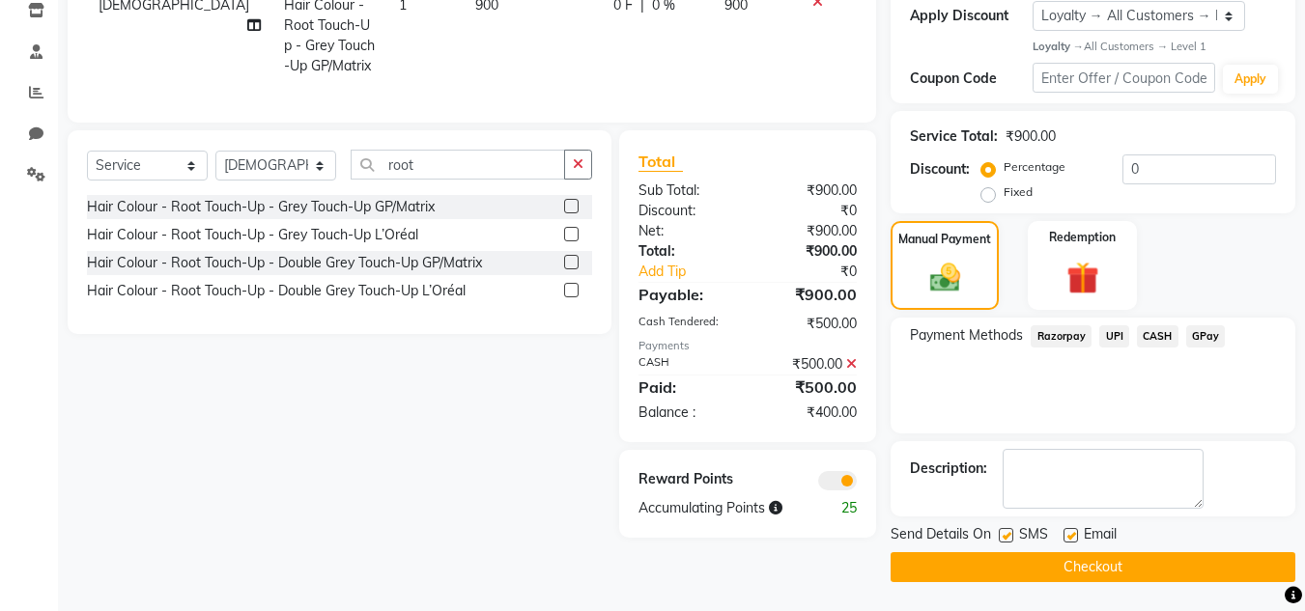
click at [1118, 564] on button "Checkout" at bounding box center [1093, 567] width 405 height 30
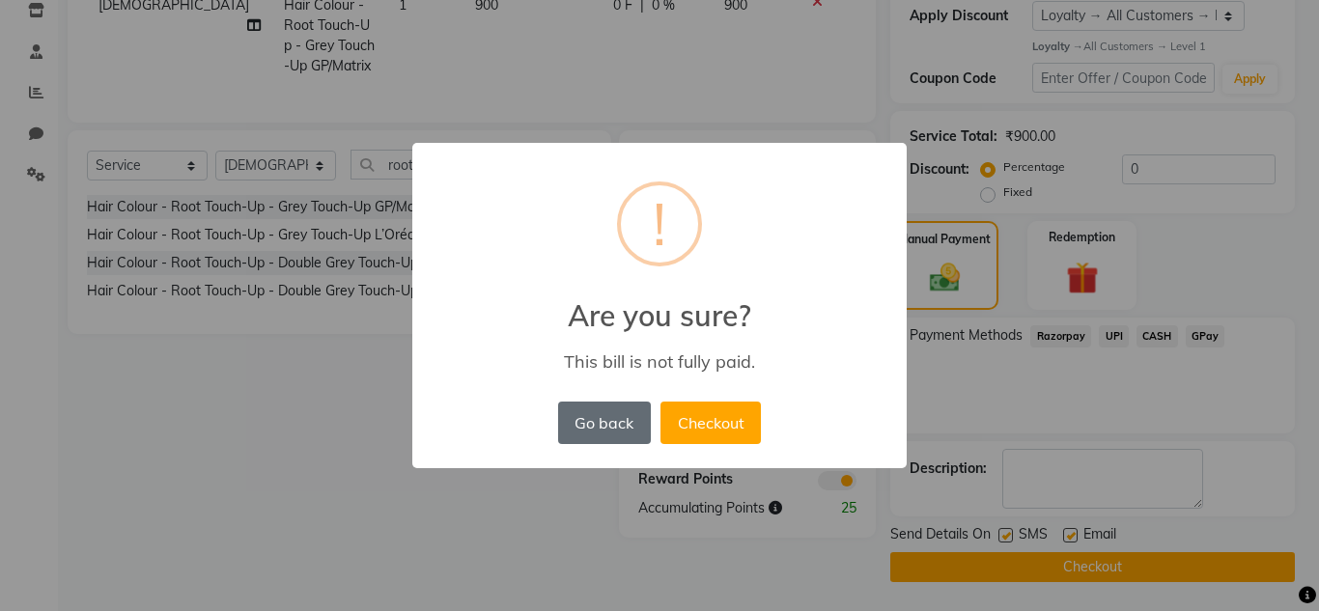
click at [621, 431] on button "Go back" at bounding box center [604, 423] width 93 height 42
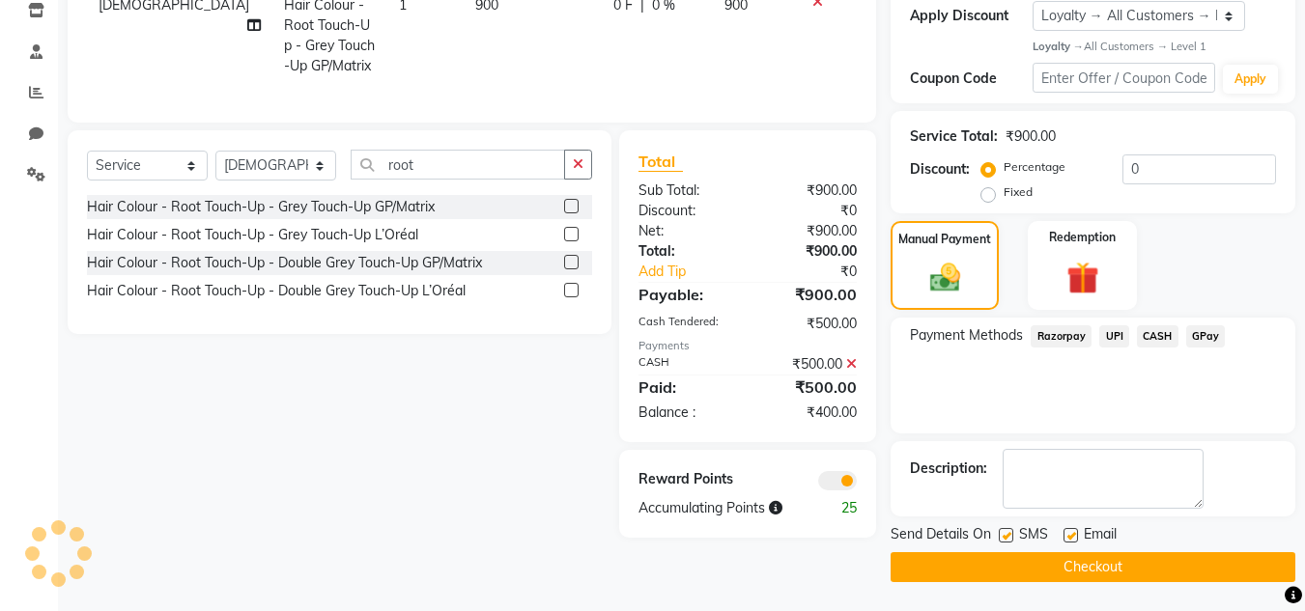
click at [1102, 563] on button "Checkout" at bounding box center [1093, 567] width 405 height 30
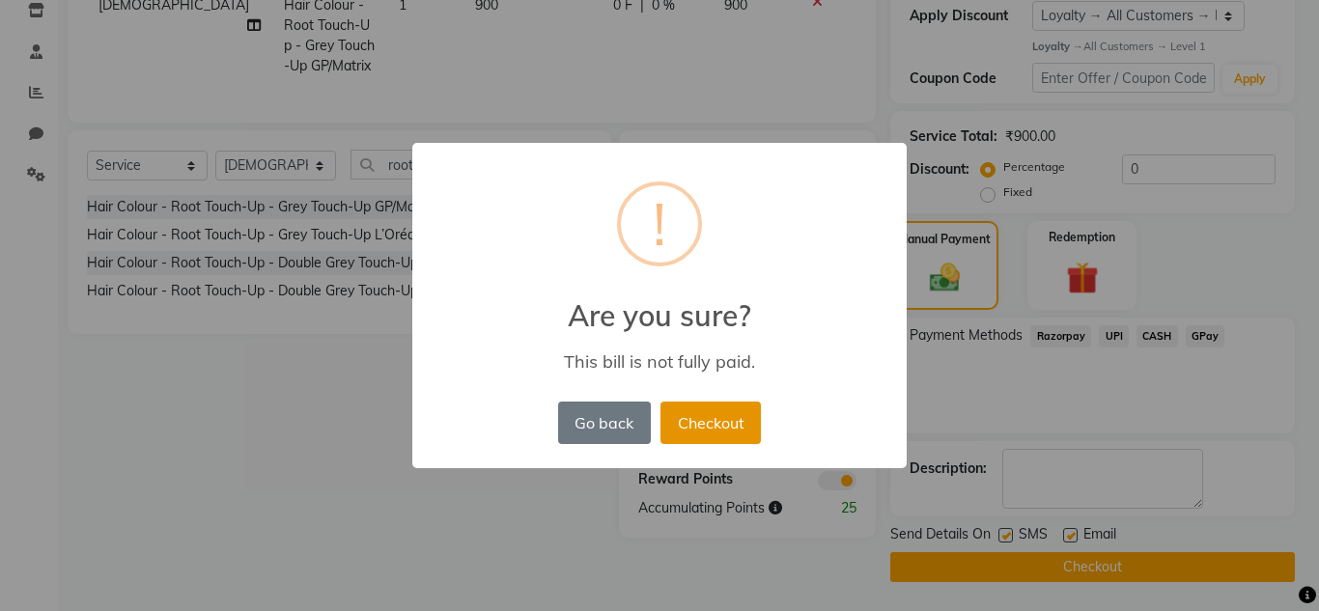
click at [697, 429] on button "Checkout" at bounding box center [711, 423] width 100 height 42
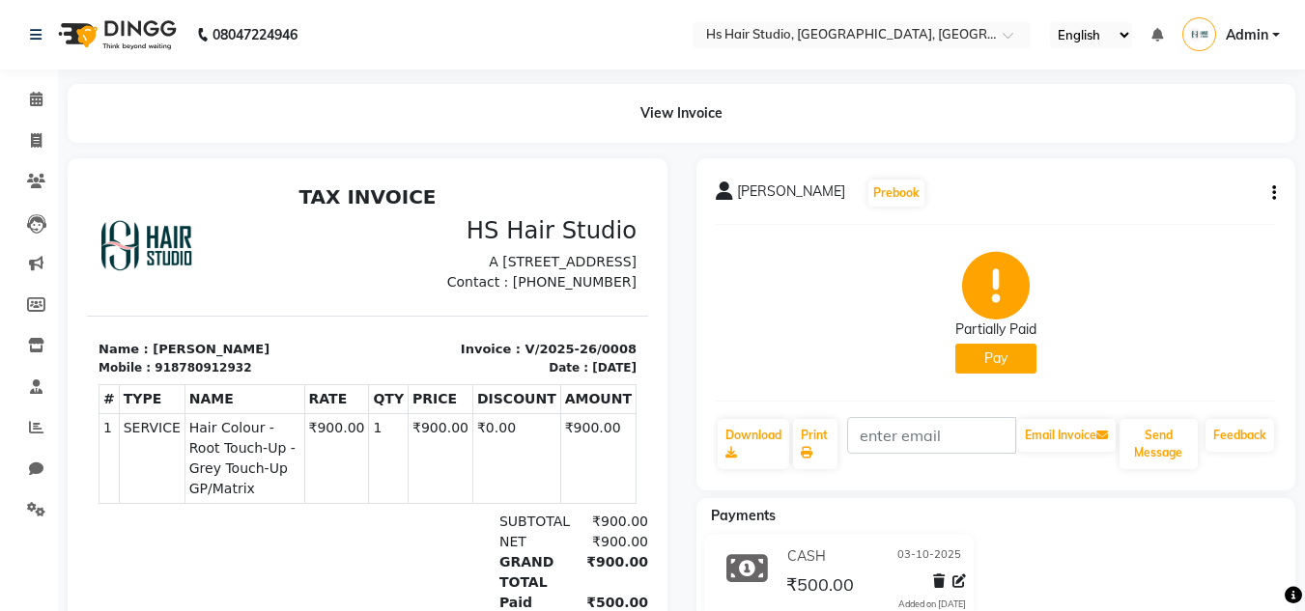
click at [990, 369] on button "Pay" at bounding box center [995, 359] width 81 height 30
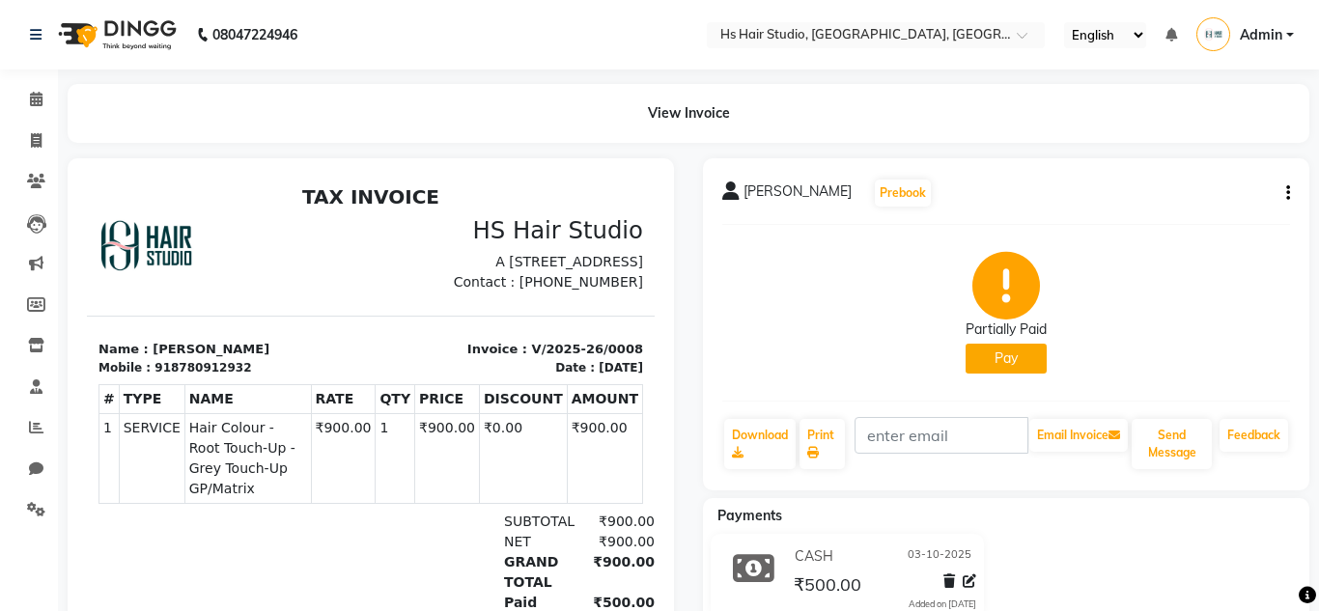
select select "1"
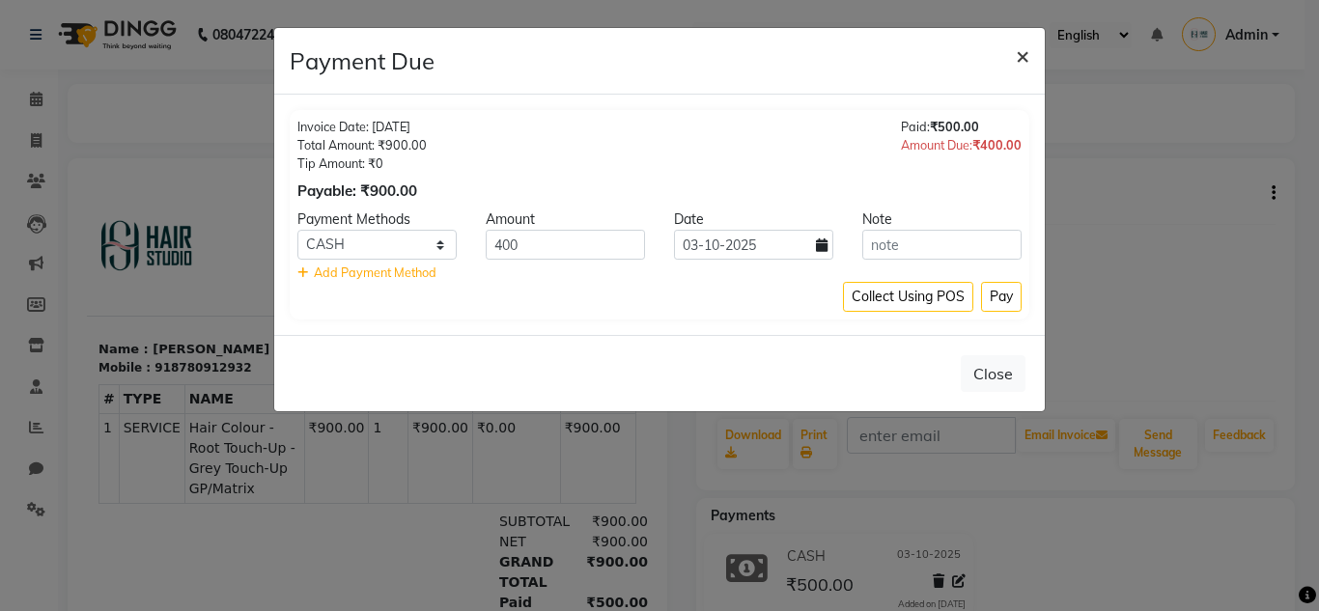
click at [1025, 60] on span "×" at bounding box center [1023, 55] width 14 height 29
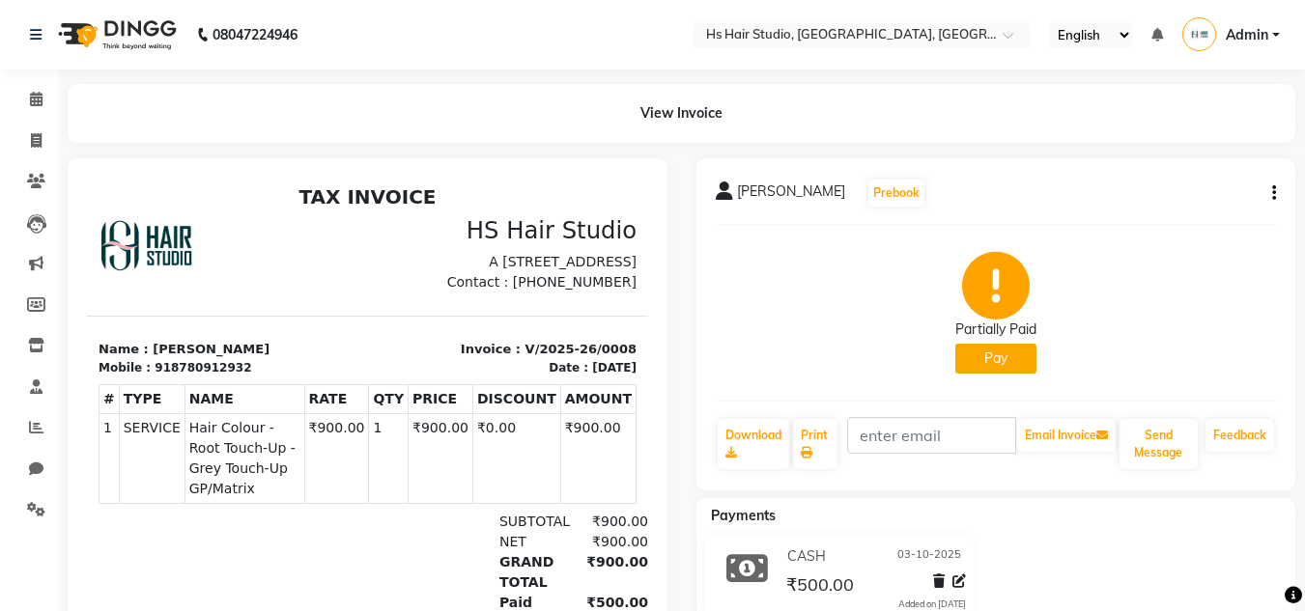
click at [134, 30] on img at bounding box center [115, 35] width 132 height 54
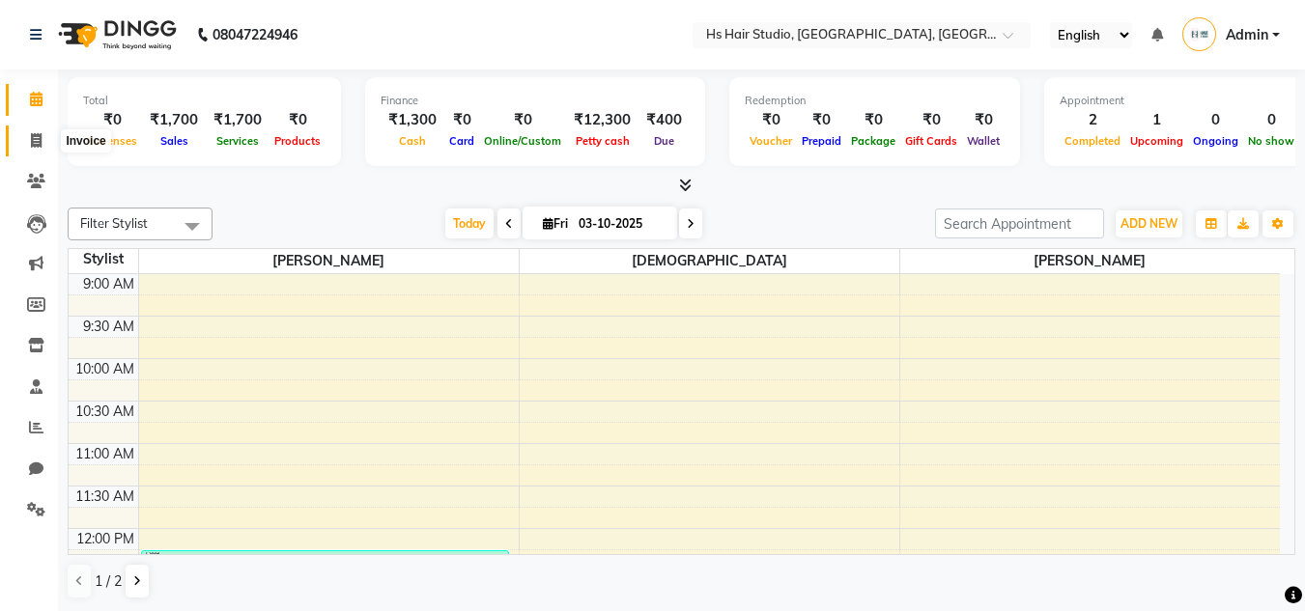
click at [34, 144] on icon at bounding box center [36, 140] width 11 height 14
select select "service"
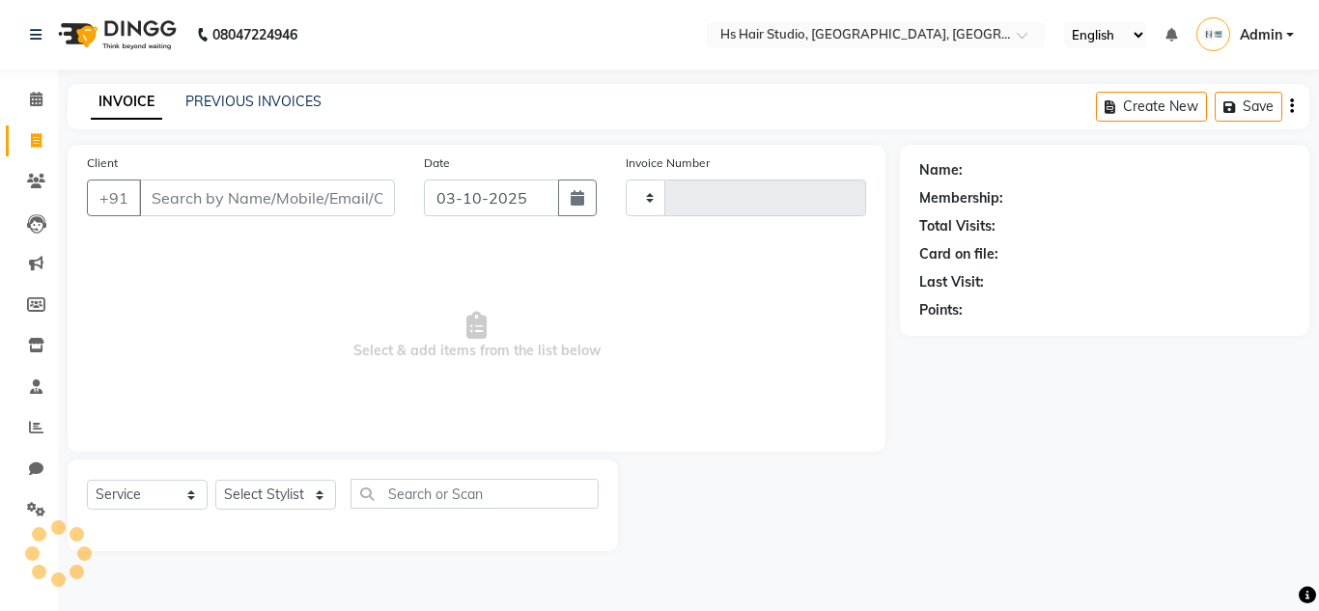
type input "0009"
select select "9121"
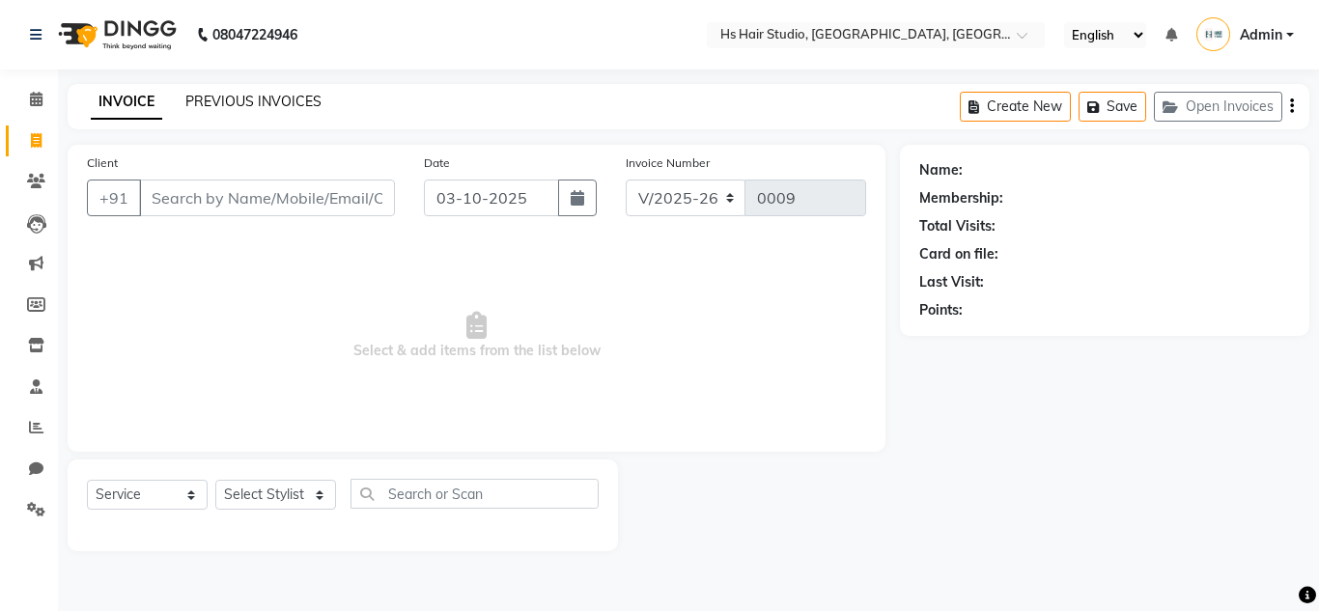
click at [276, 109] on link "PREVIOUS INVOICES" at bounding box center [253, 101] width 136 height 17
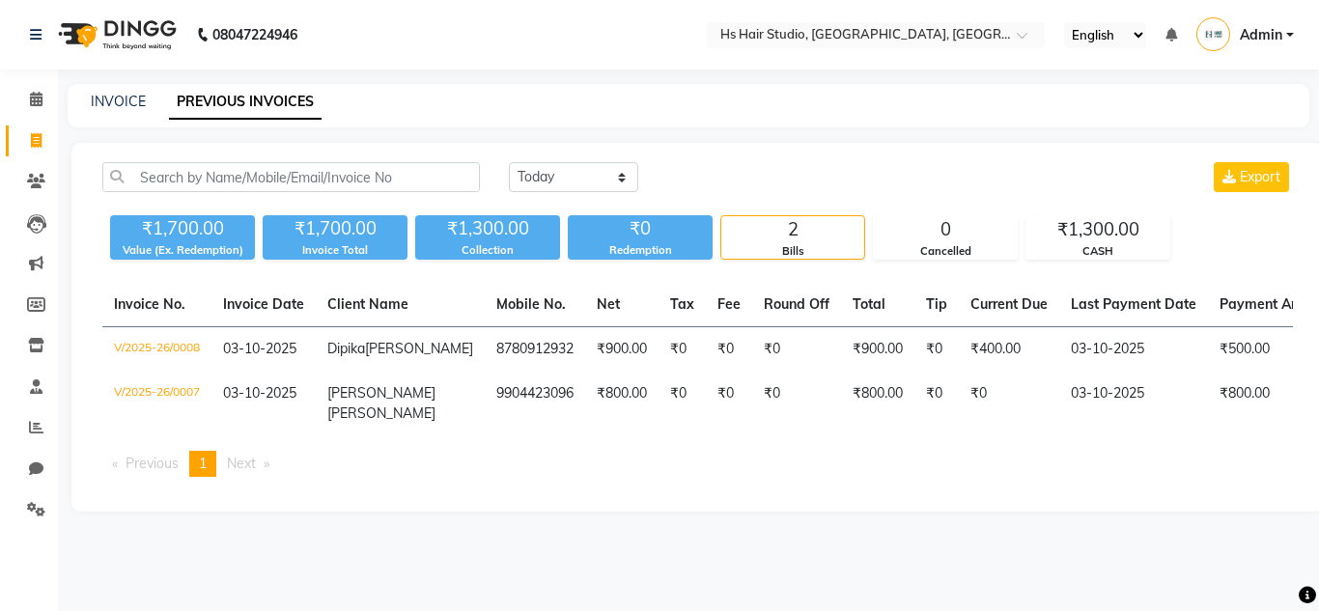
click at [1248, 511] on div "[DATE] [DATE] Custom Range Export ₹1,700.00 Value (Ex. Redemption) ₹1,700.00 In…" at bounding box center [697, 327] width 1253 height 369
click at [31, 141] on icon at bounding box center [36, 140] width 11 height 14
select select "9121"
select select "service"
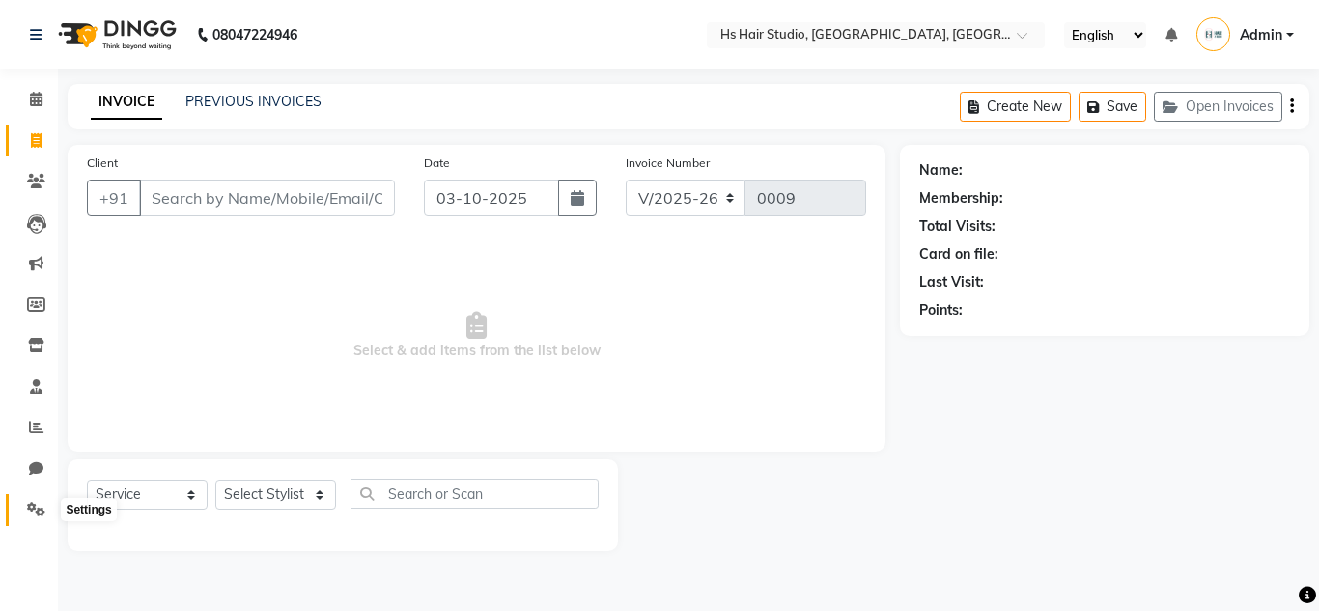
click at [34, 512] on icon at bounding box center [36, 509] width 18 height 14
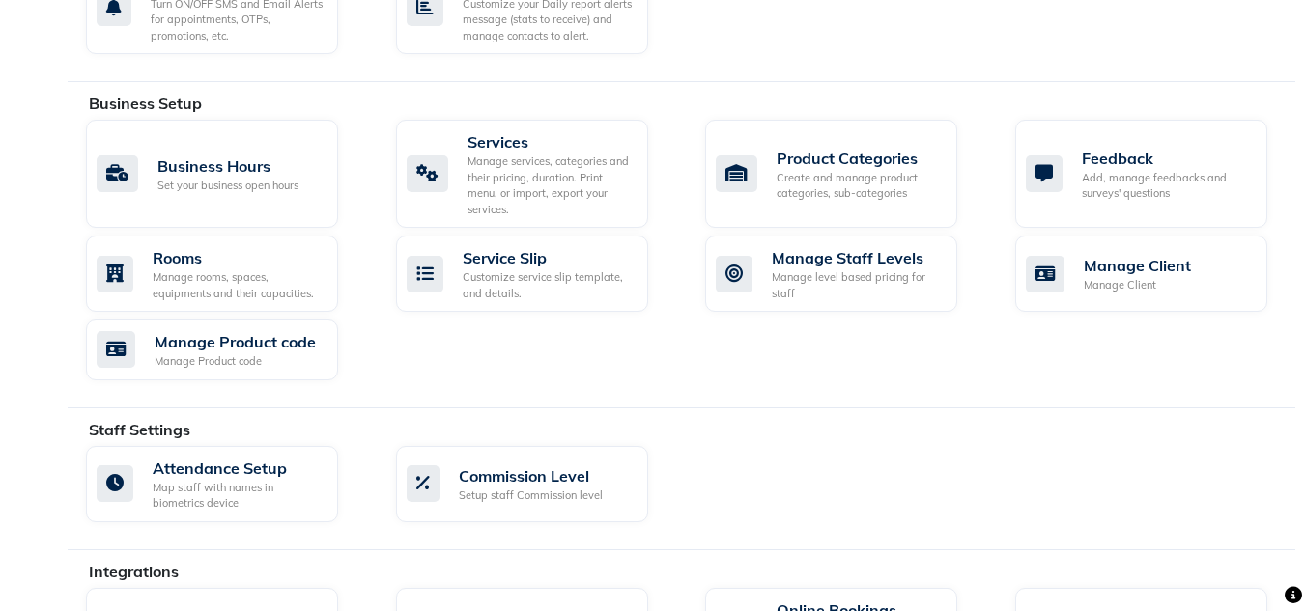
scroll to position [670, 0]
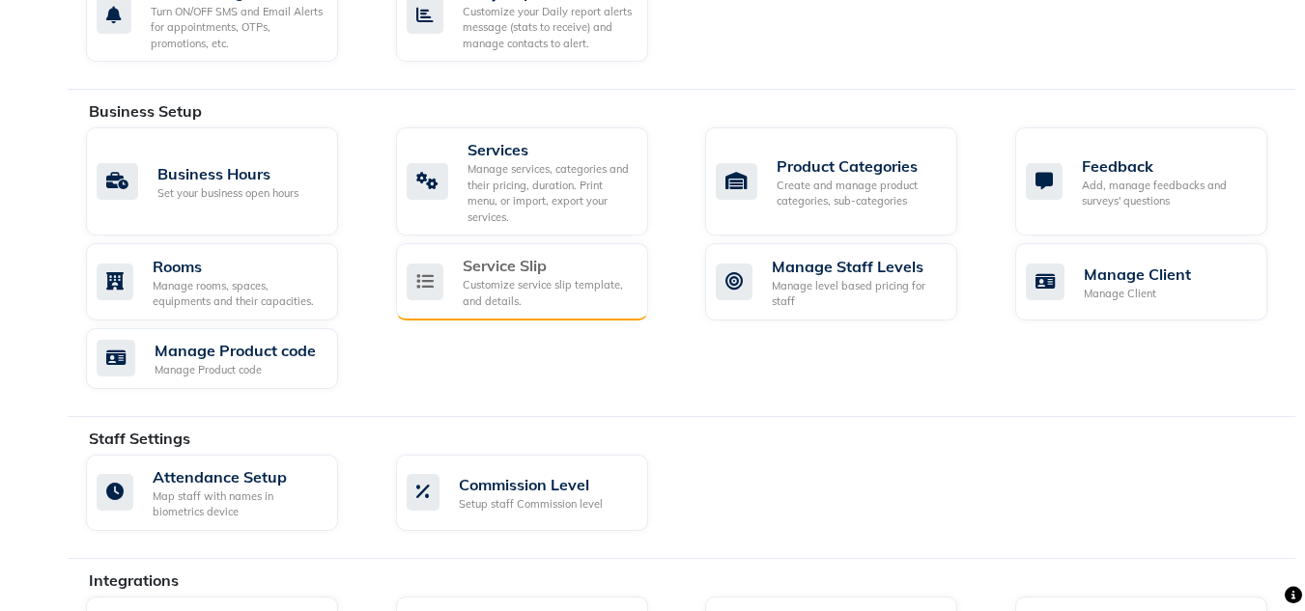
click at [484, 277] on div "Customize service slip template, and details." at bounding box center [548, 293] width 170 height 32
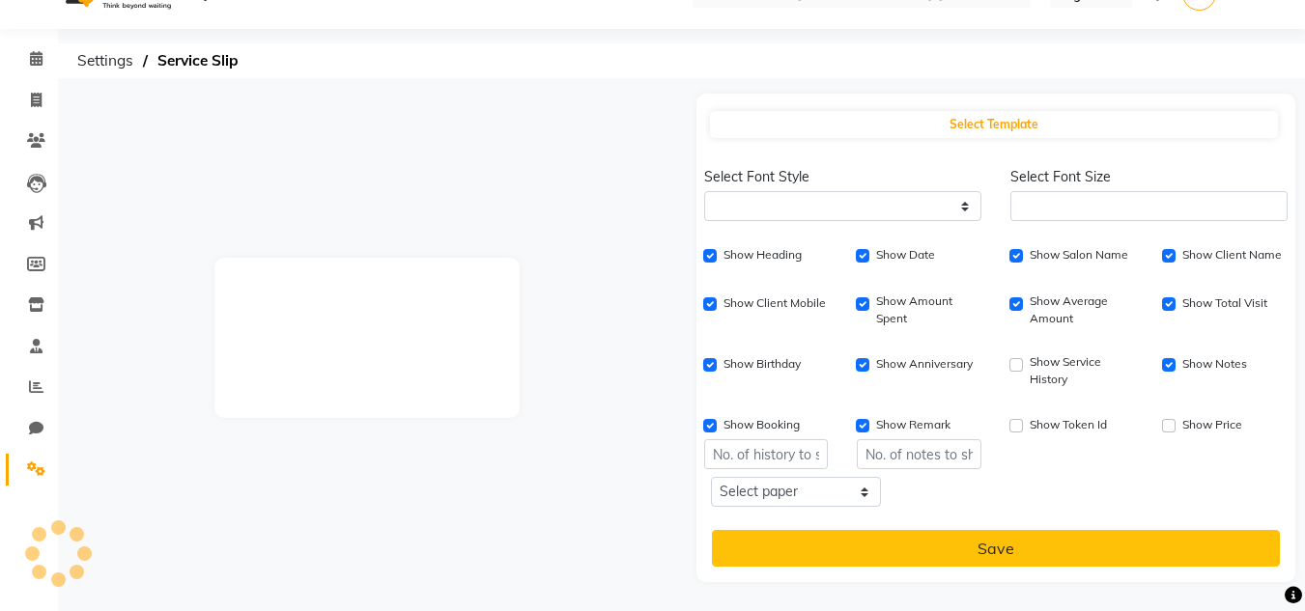
select select
type input "1"
checkbox input "true"
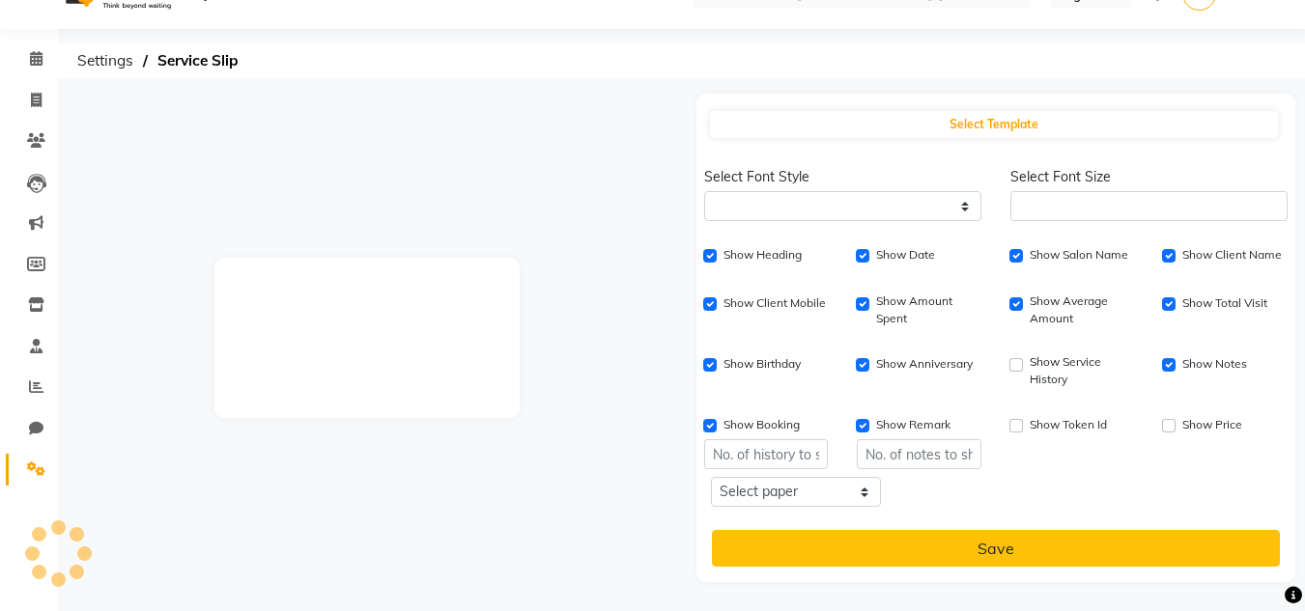
checkbox input "true"
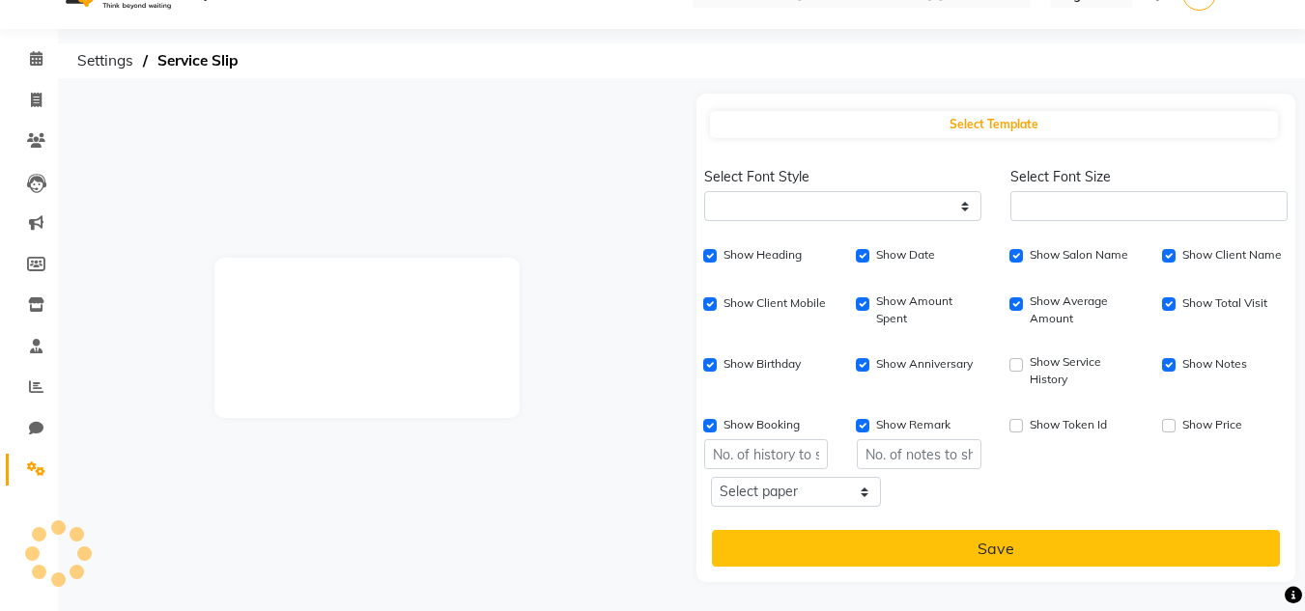
checkbox input "true"
type input "1"
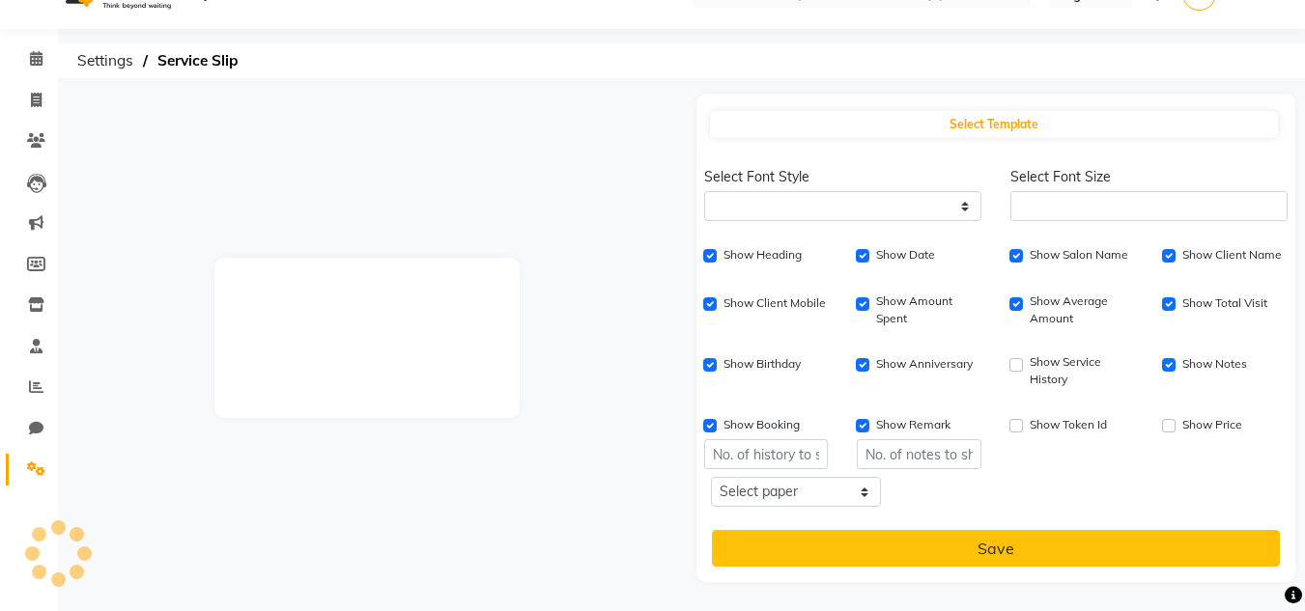
type input "1"
select select
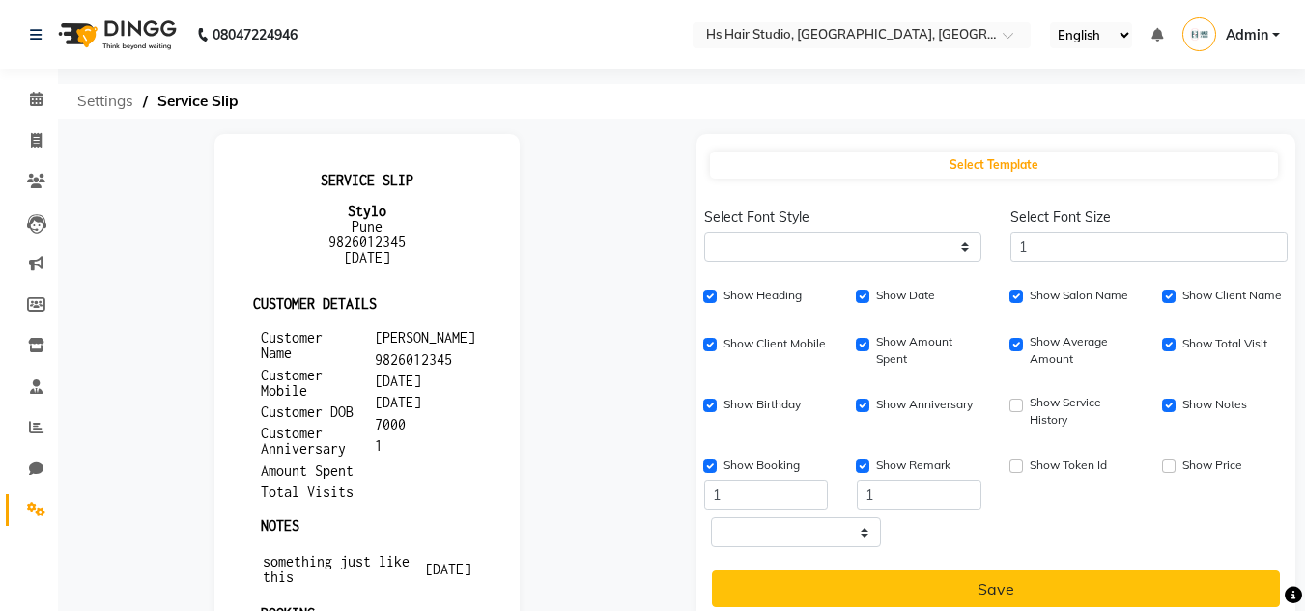
click at [110, 100] on span "Settings" at bounding box center [105, 101] width 75 height 35
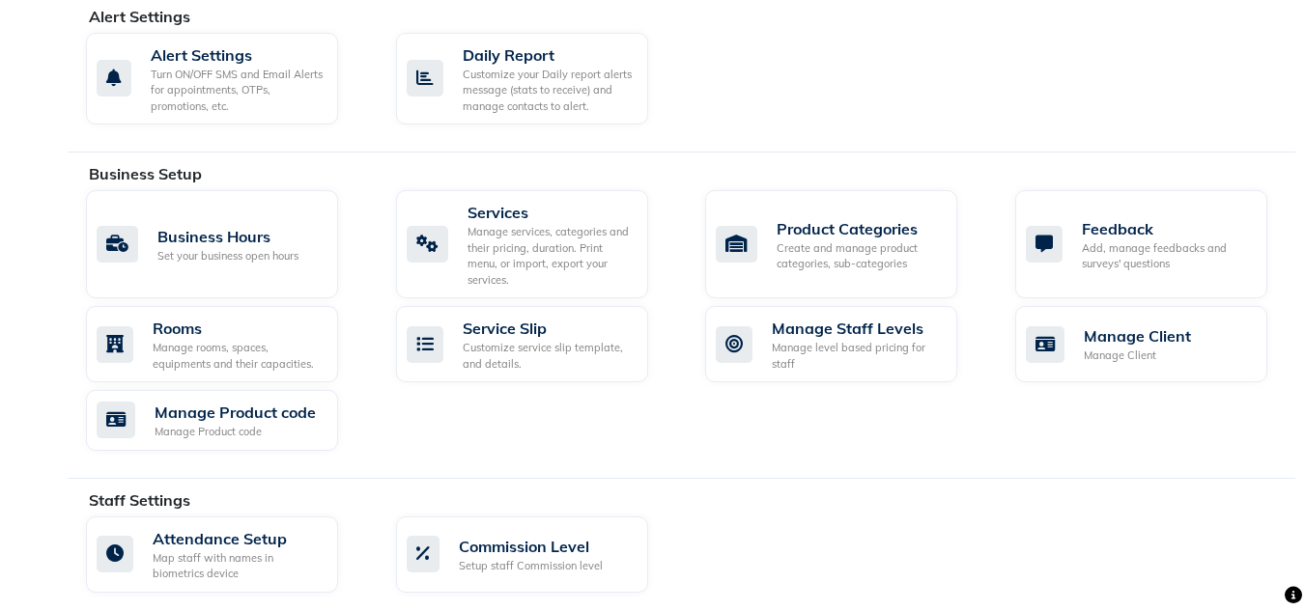
scroll to position [624, 0]
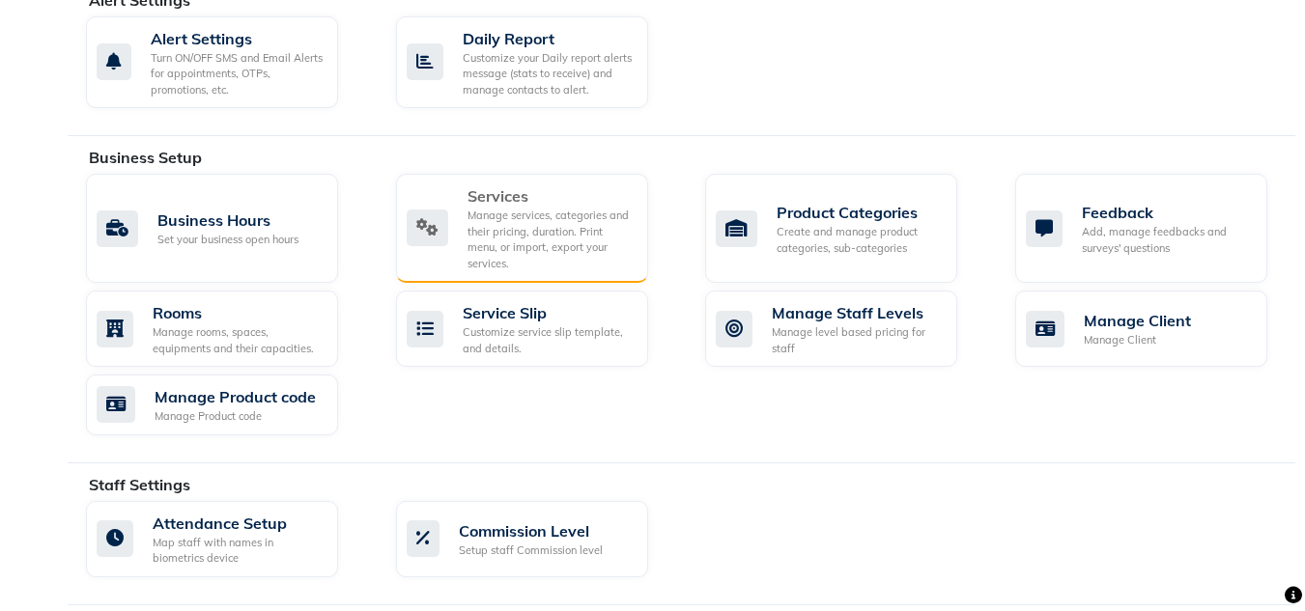
click at [507, 225] on div "Manage services, categories and their pricing, duration. Print menu, or import,…" at bounding box center [549, 240] width 165 height 64
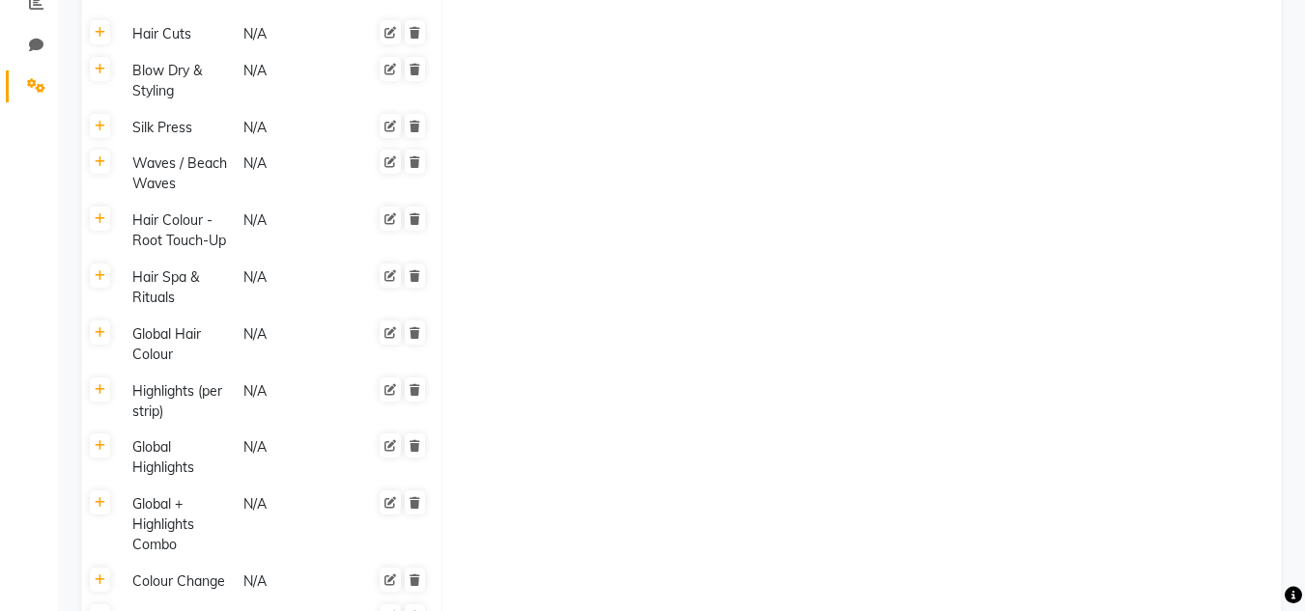
scroll to position [420, 0]
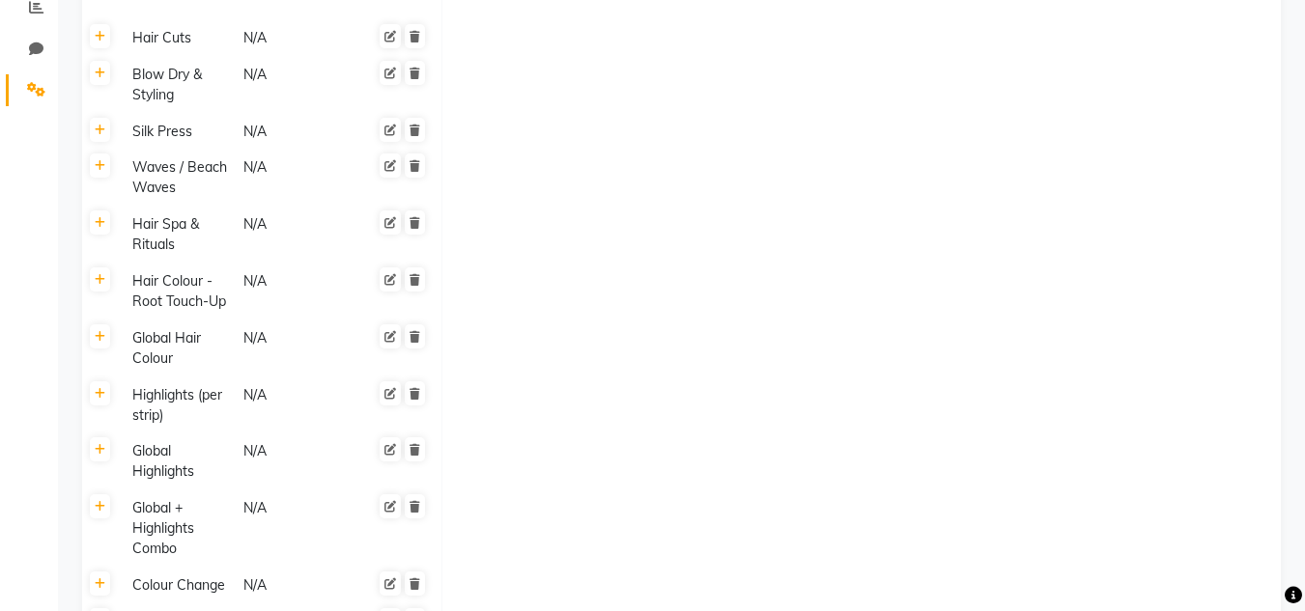
click at [105, 236] on th at bounding box center [100, 235] width 37 height 57
click at [101, 227] on icon at bounding box center [100, 223] width 11 height 12
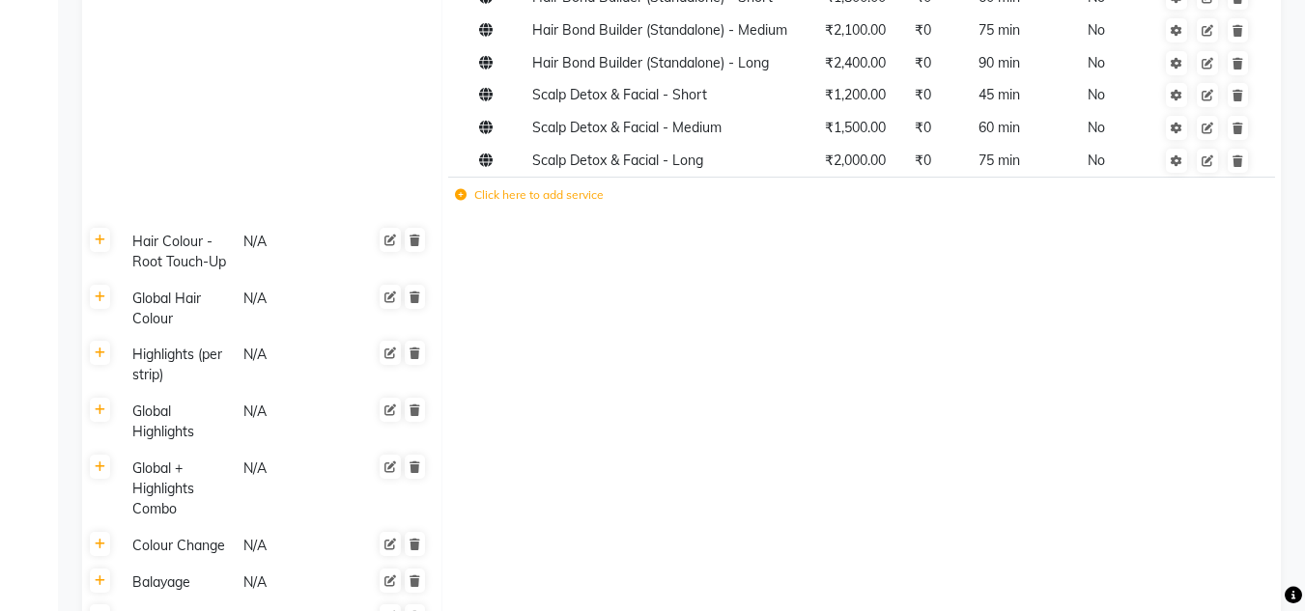
scroll to position [1151, 0]
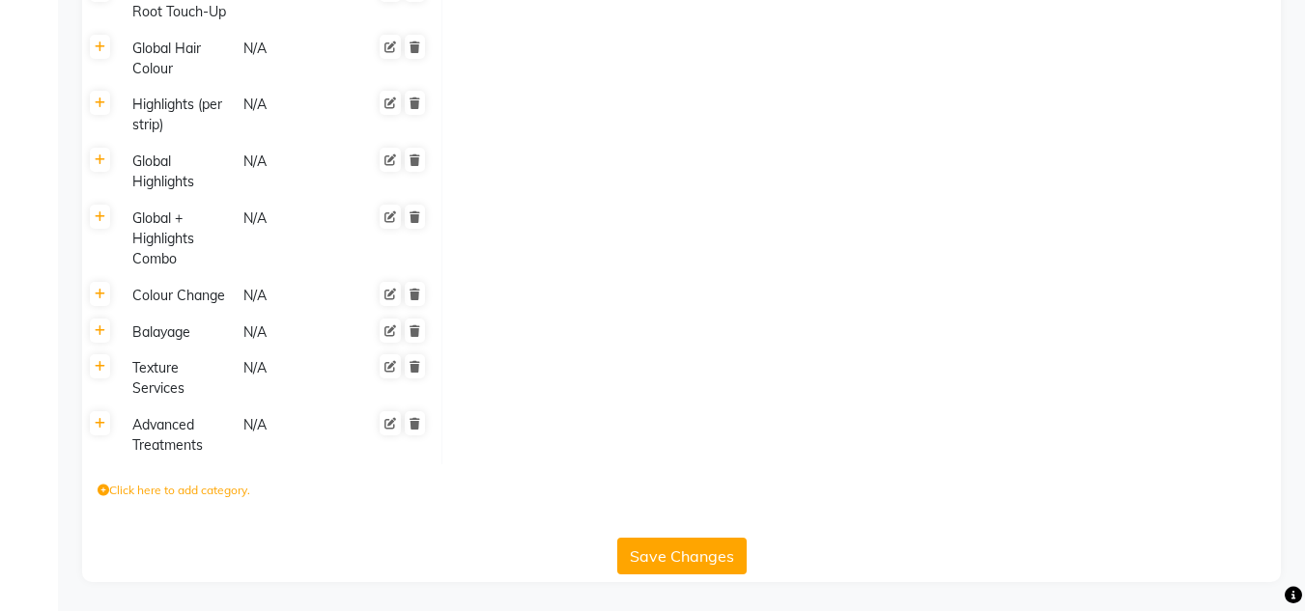
click at [146, 437] on div "Advanced Treatments" at bounding box center [179, 435] width 108 height 44
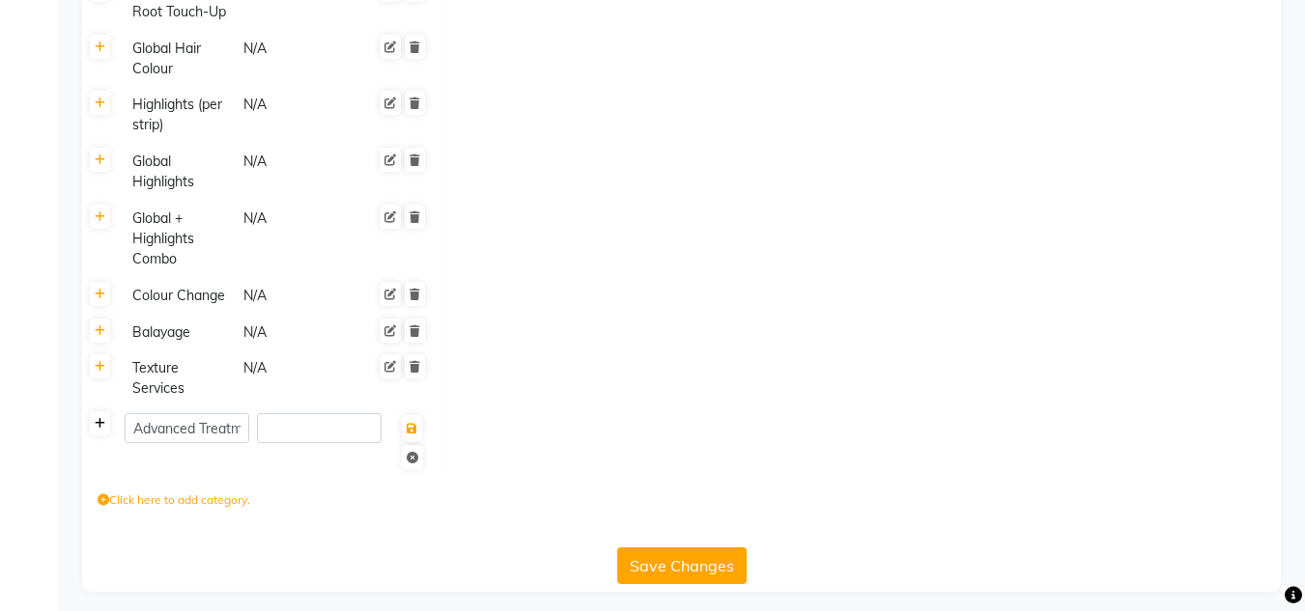
click at [102, 430] on icon at bounding box center [100, 424] width 11 height 12
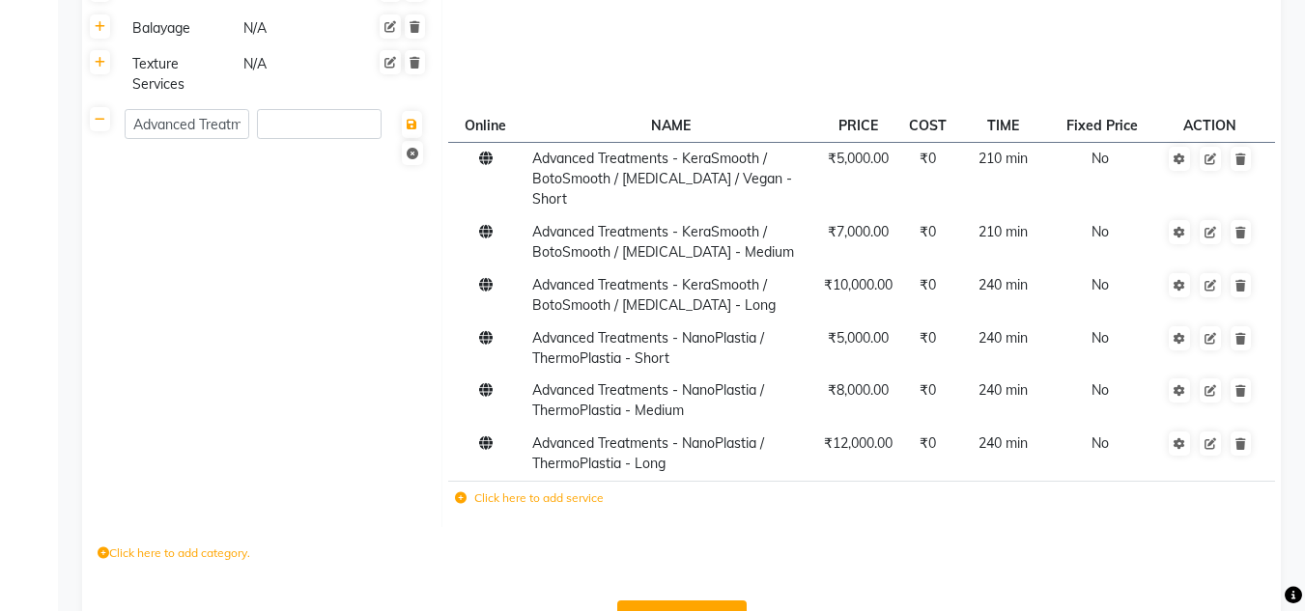
scroll to position [1498, 0]
